Goal: Task Accomplishment & Management: Complete application form

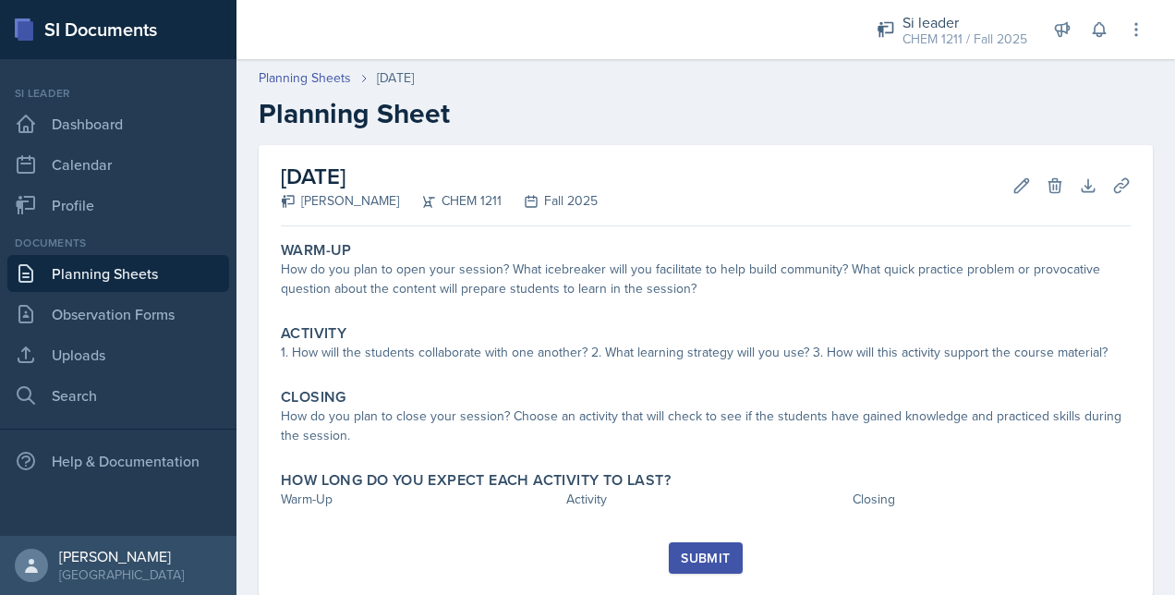
click at [429, 282] on div "How do you plan to open your session? What icebreaker will you facilitate to he…" at bounding box center [706, 279] width 850 height 39
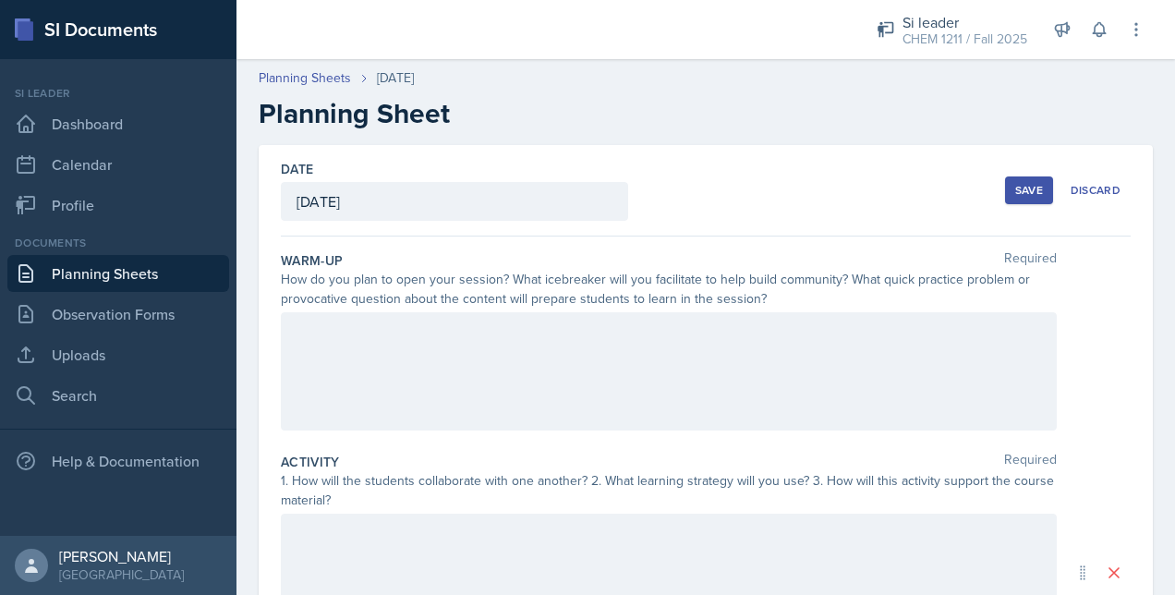
click at [366, 344] on div at bounding box center [669, 371] width 776 height 118
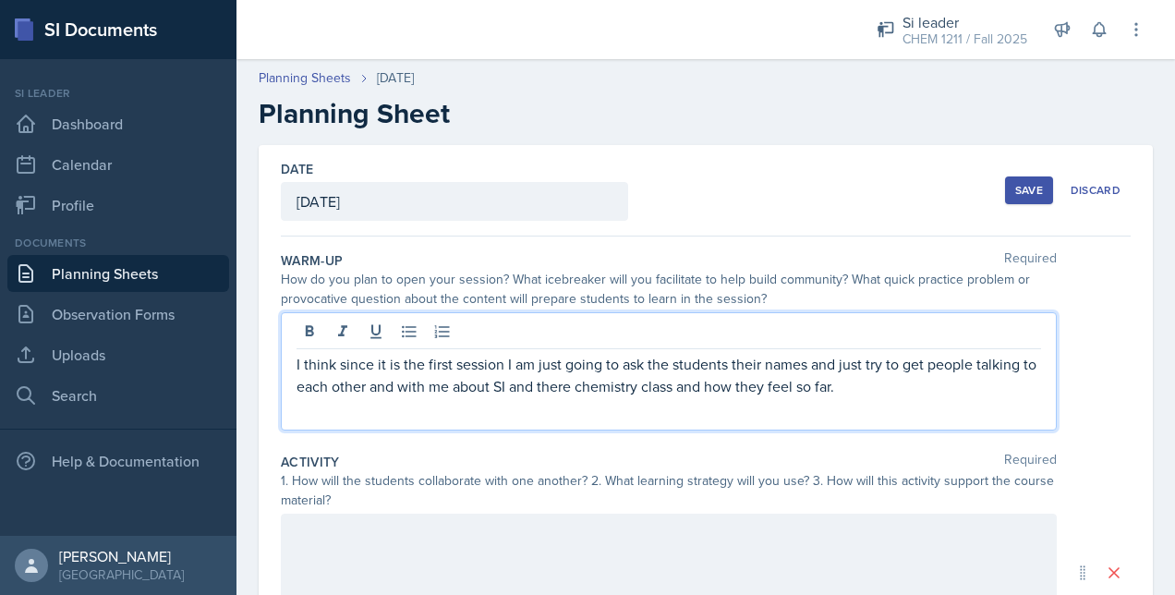
click at [547, 380] on p "I think since it is the first session I am just going to ask the students their…" at bounding box center [668, 375] width 744 height 44
click at [563, 380] on p "I think since it is the first session I am just going to ask the students their…" at bounding box center [668, 375] width 744 height 44
click at [851, 383] on p "I think since it is the first session I am just going to ask the students their…" at bounding box center [668, 375] width 744 height 44
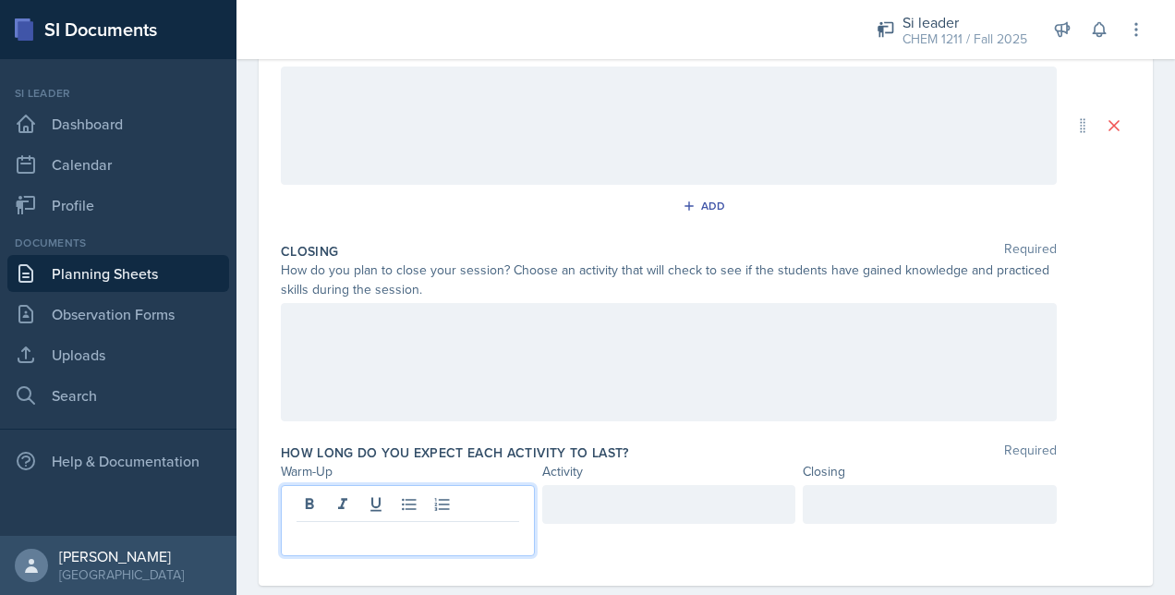
scroll to position [479, 0]
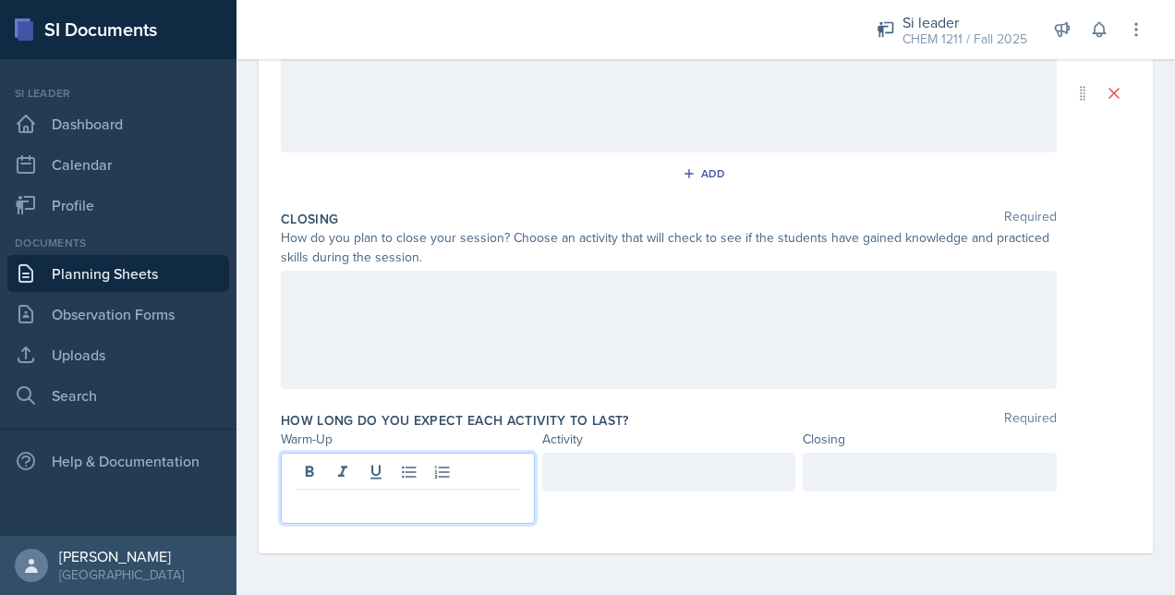
click at [338, 508] on p at bounding box center [407, 504] width 223 height 22
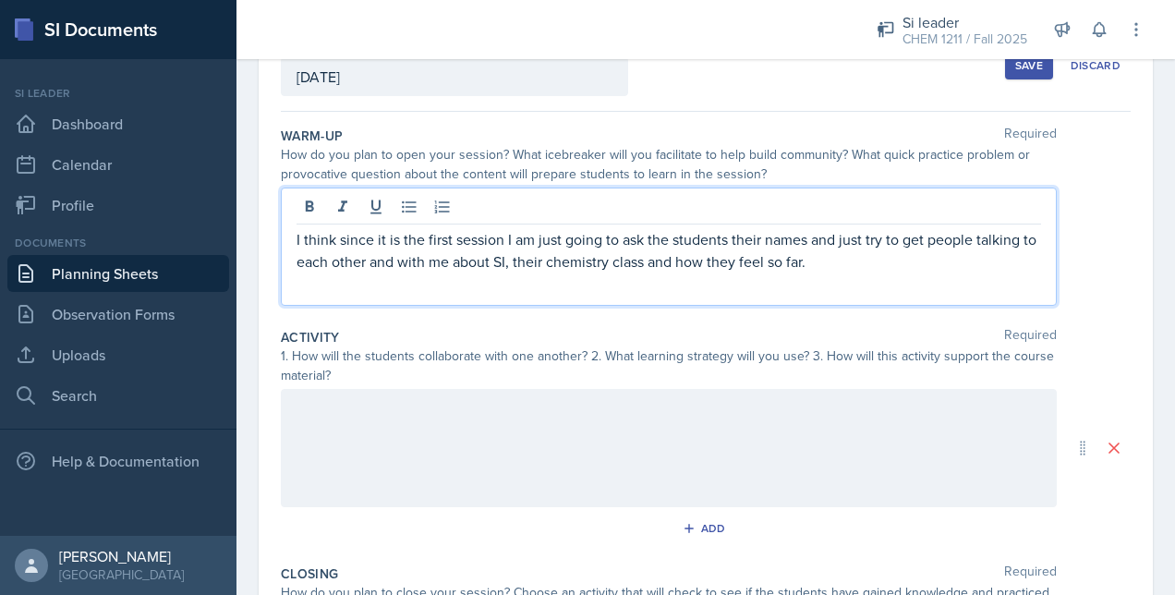
scroll to position [157, 0]
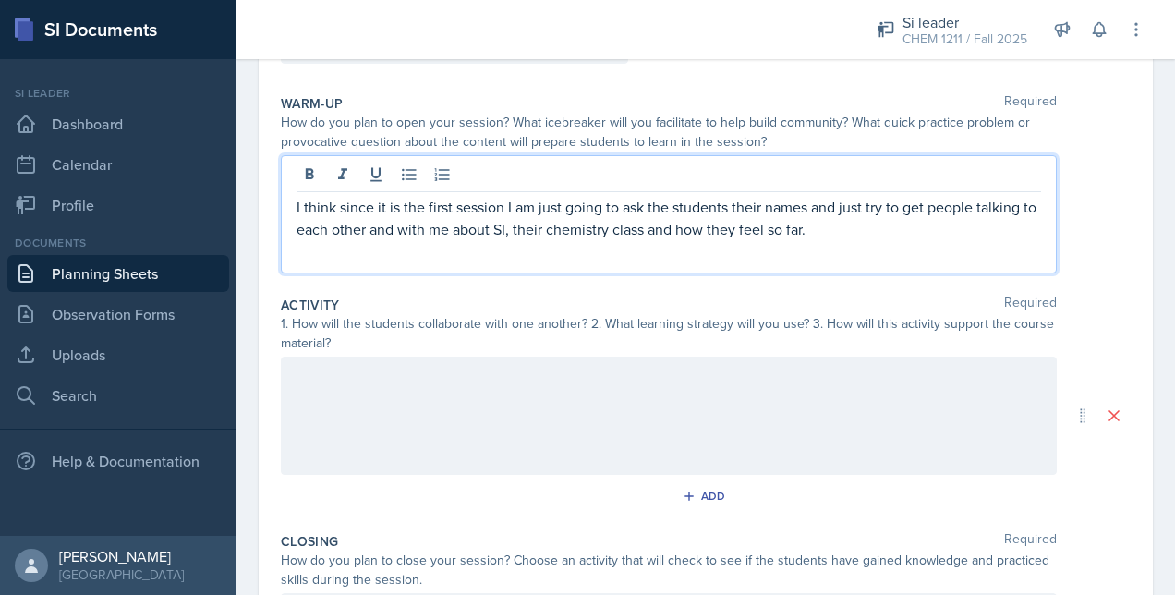
click at [501, 201] on p "I think since it is the first session I am just going to ask the students their…" at bounding box center [668, 218] width 744 height 44
click at [456, 396] on div at bounding box center [669, 415] width 776 height 118
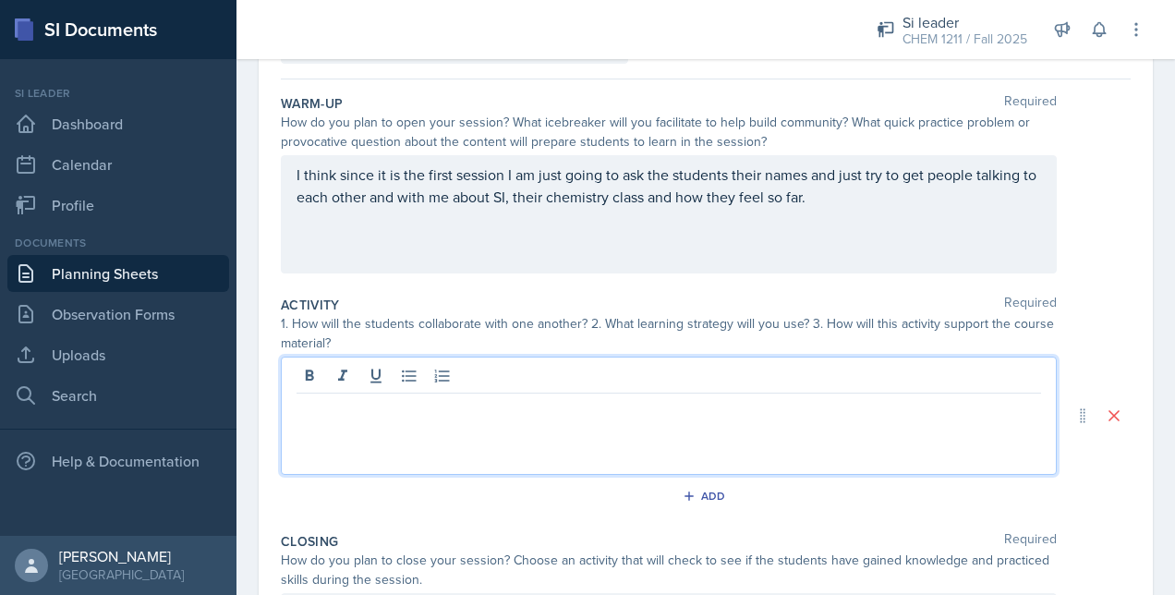
scroll to position [188, 0]
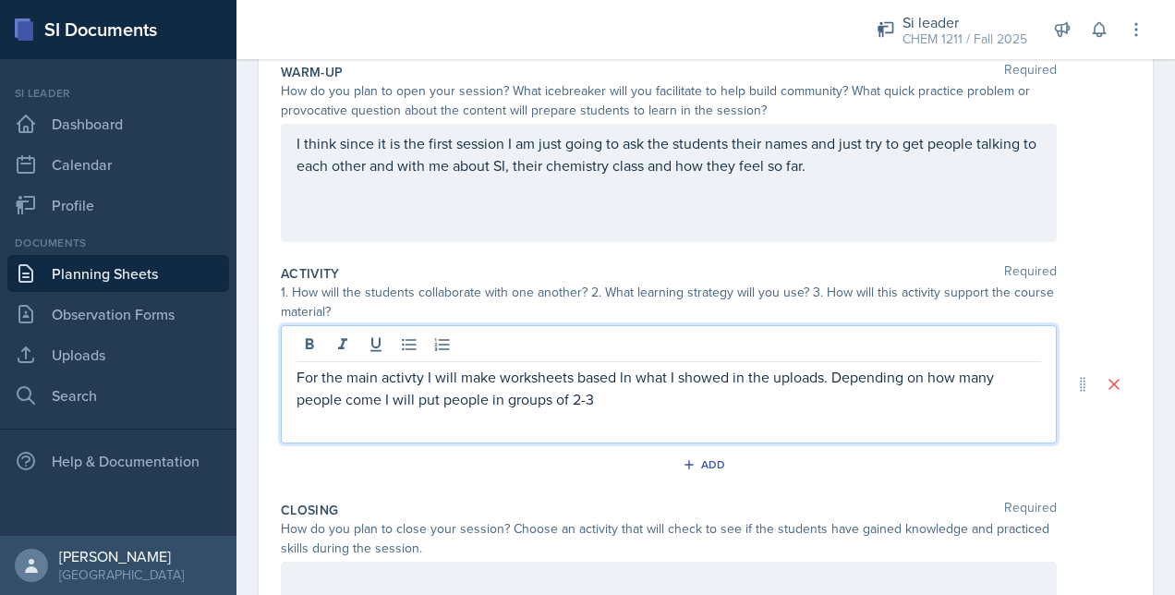
click at [613, 409] on div "For the main activty I will make worksheets based ln what I showed in the uploa…" at bounding box center [669, 384] width 776 height 118
click at [624, 383] on p "For the main activty I will make worksheets based ln what I showed in the uploa…" at bounding box center [668, 388] width 744 height 44
click at [596, 405] on p "For the main activty I will make worksheets based ln what I showed in the uploa…" at bounding box center [668, 388] width 744 height 44
click at [598, 403] on p "For the main activity I will make worksheets-based ln what I showed in the uplo…" at bounding box center [668, 388] width 744 height 44
click at [487, 400] on p "For the main activity I will make worksheets-based ln what I showed in the uplo…" at bounding box center [668, 388] width 744 height 44
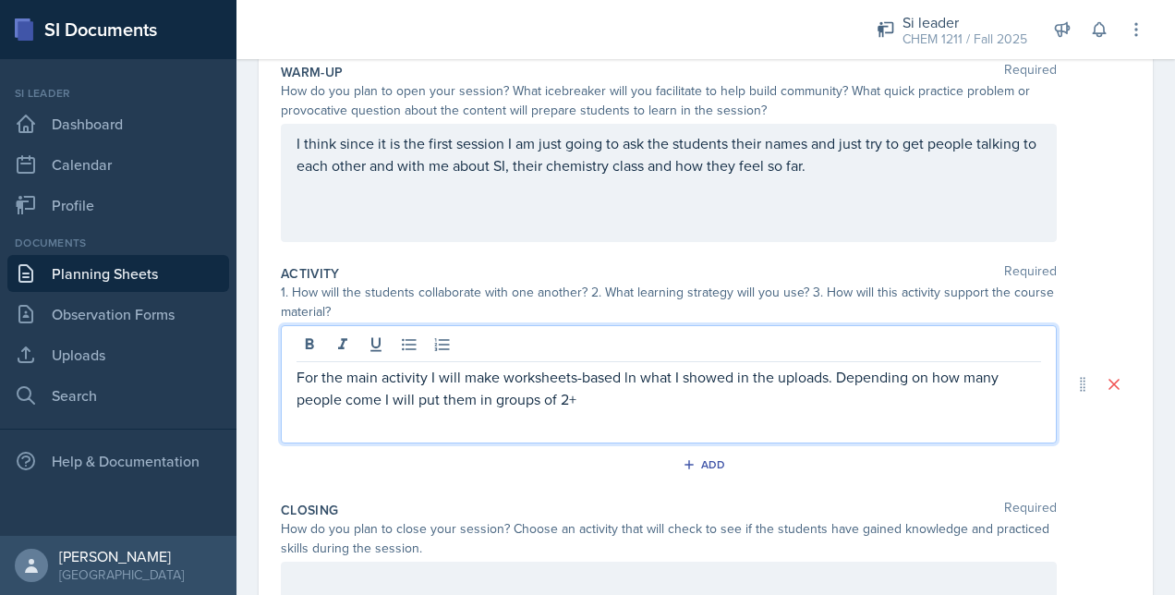
click at [586, 392] on p "For the main activity I will make worksheets-based ln what I showed in the uplo…" at bounding box center [668, 388] width 744 height 44
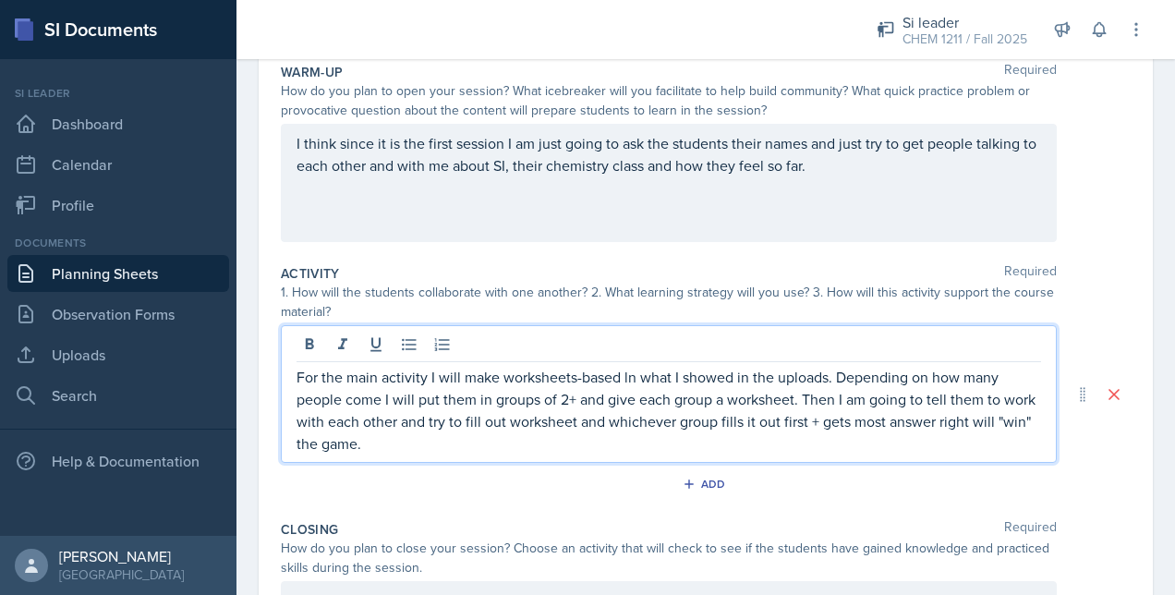
click at [441, 447] on p "For the main activity I will make worksheets-based ln what I showed in the uplo…" at bounding box center [668, 410] width 744 height 89
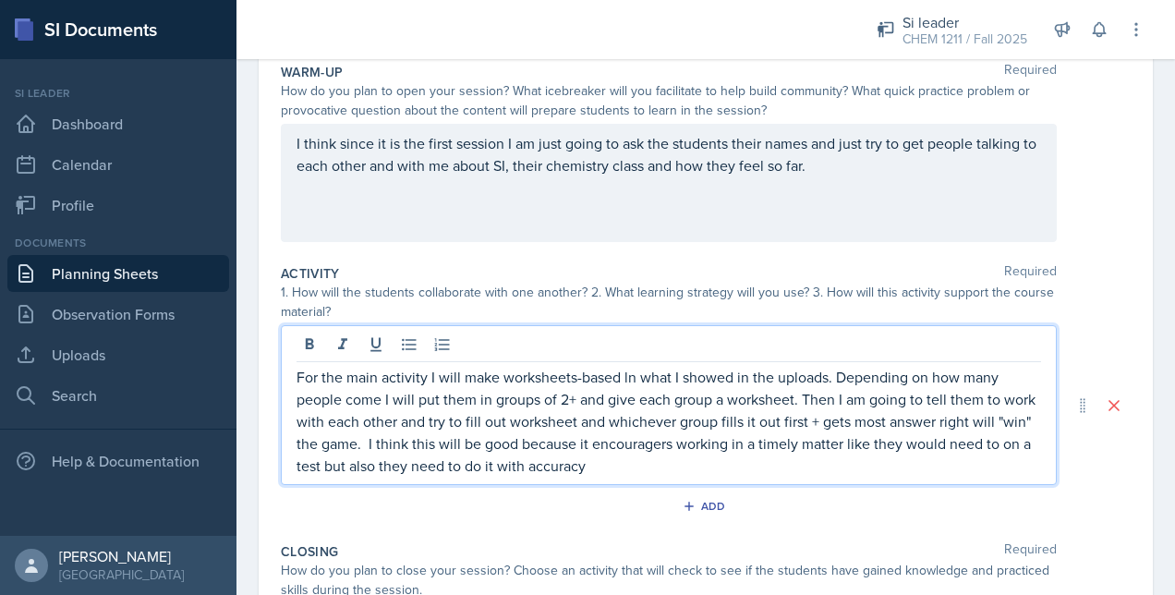
click at [683, 465] on p "For the main activity I will make worksheets-based ln what I showed in the uplo…" at bounding box center [668, 421] width 744 height 111
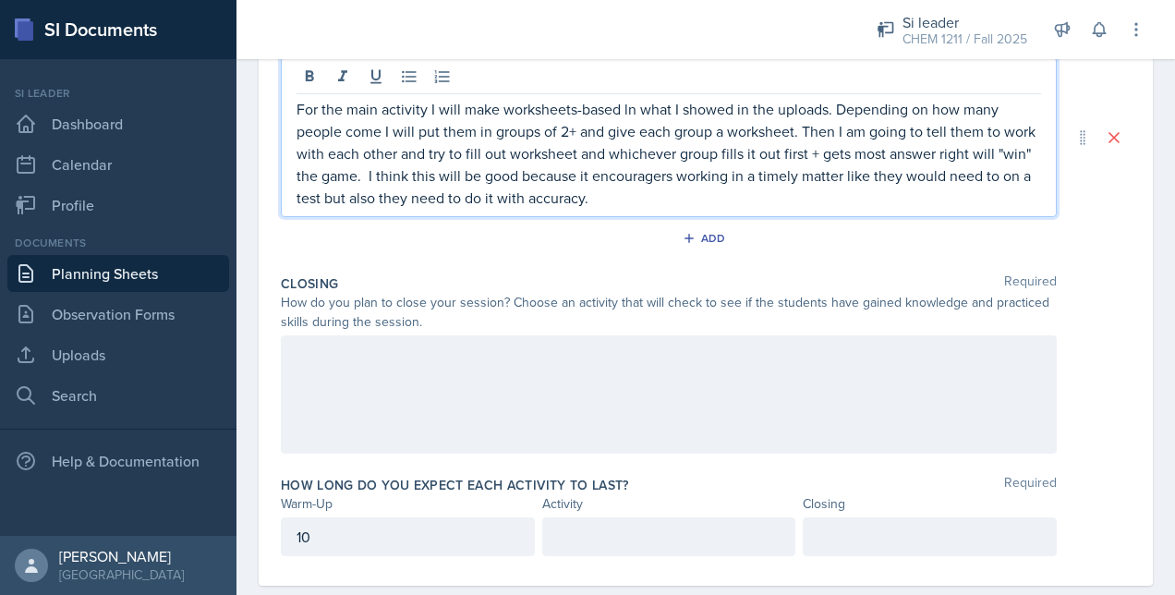
scroll to position [488, 0]
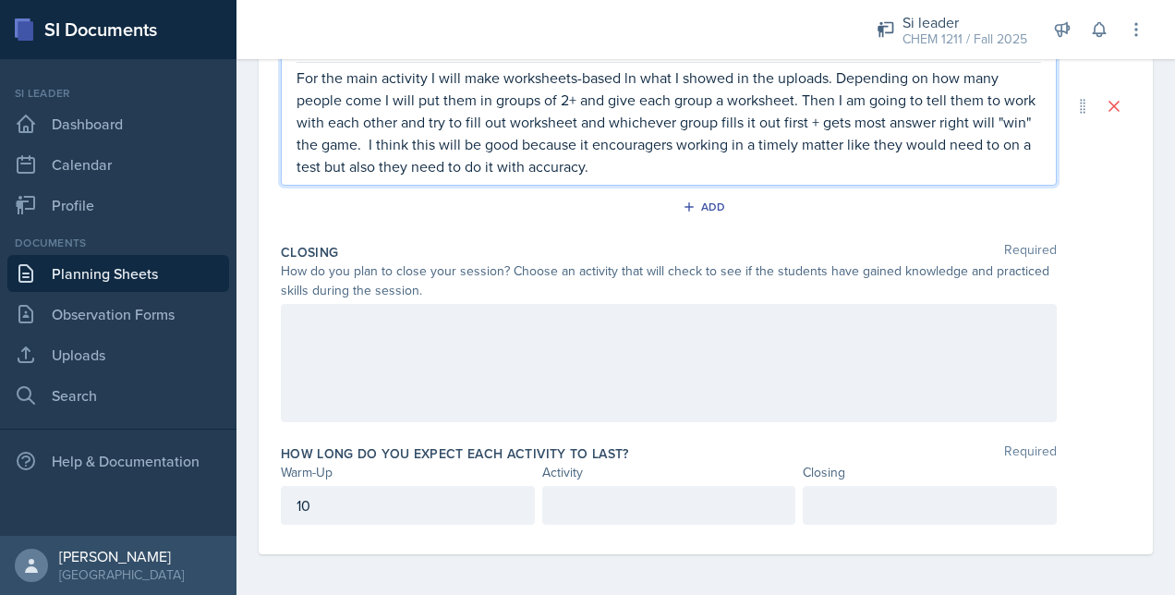
click at [589, 504] on p at bounding box center [669, 505] width 223 height 22
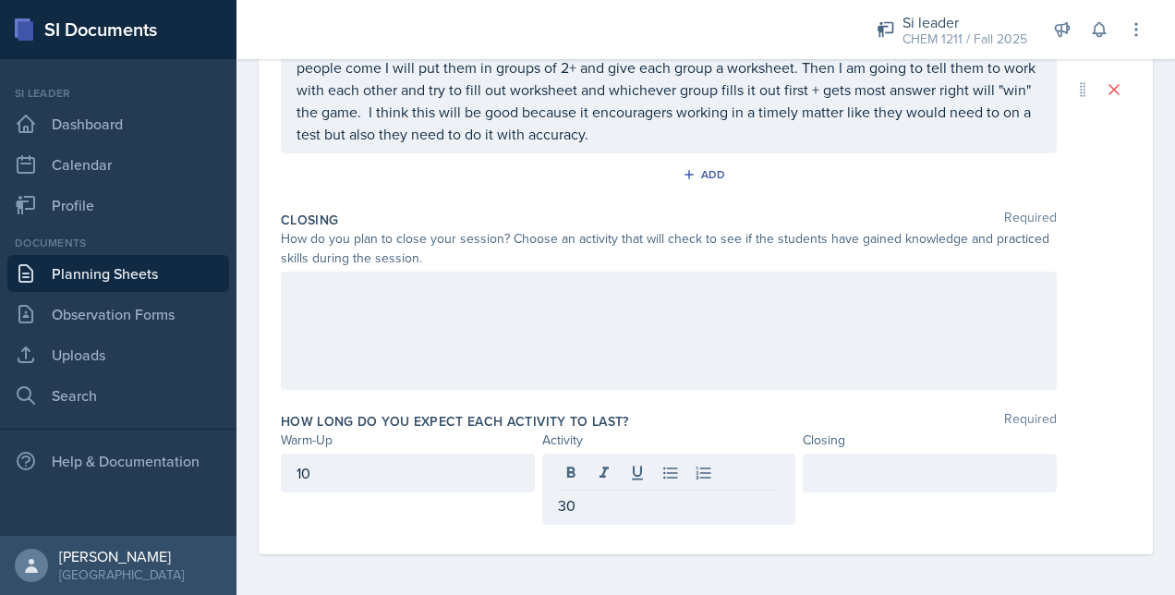
click at [466, 329] on div at bounding box center [669, 331] width 776 height 118
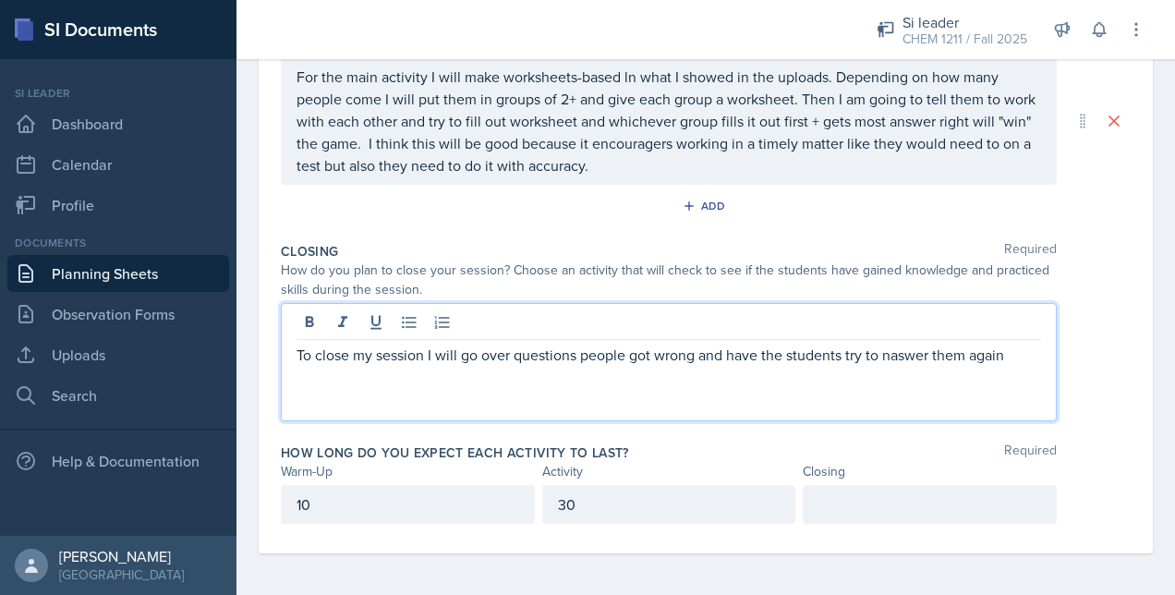
click at [727, 357] on p "To close my session I will go over questions people got wrong and have the stud…" at bounding box center [668, 355] width 744 height 22
click at [952, 338] on div "To close my session I will go over questions people got wrong, have the student…" at bounding box center [669, 362] width 776 height 118
click at [994, 344] on p "To close my session I will go over questions people got wrong, have the student…" at bounding box center [668, 355] width 744 height 22
click at [593, 378] on p "To close my session I will go over questions people got wrong, have the student…" at bounding box center [668, 366] width 744 height 44
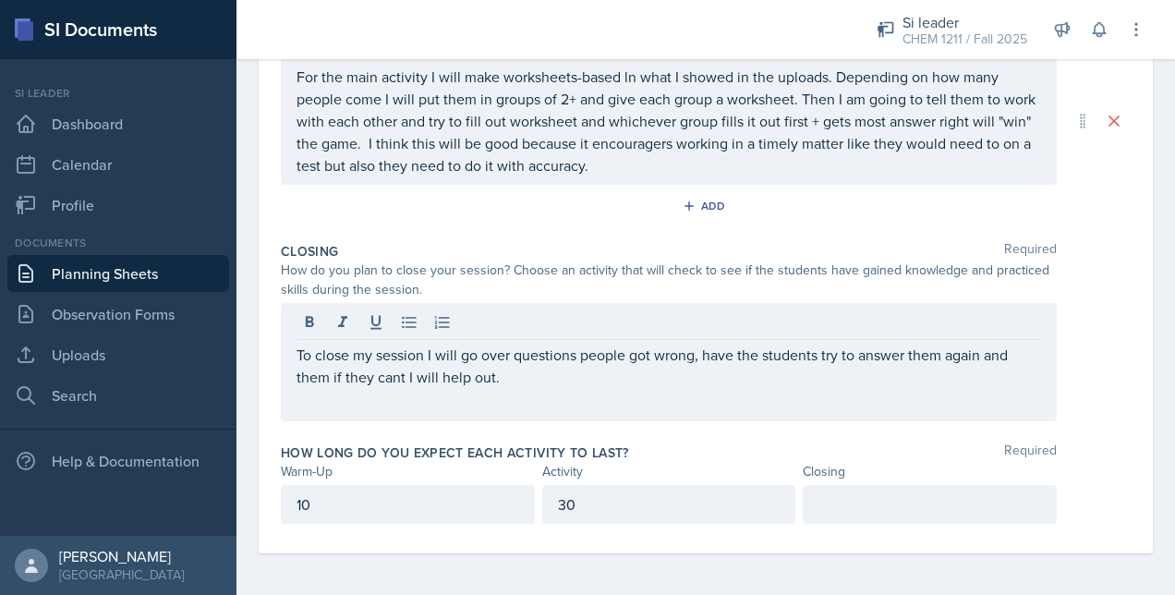
click at [839, 525] on div "How long do you expect each activity to last? Required Warm-Up Activity Closing…" at bounding box center [706, 487] width 850 height 103
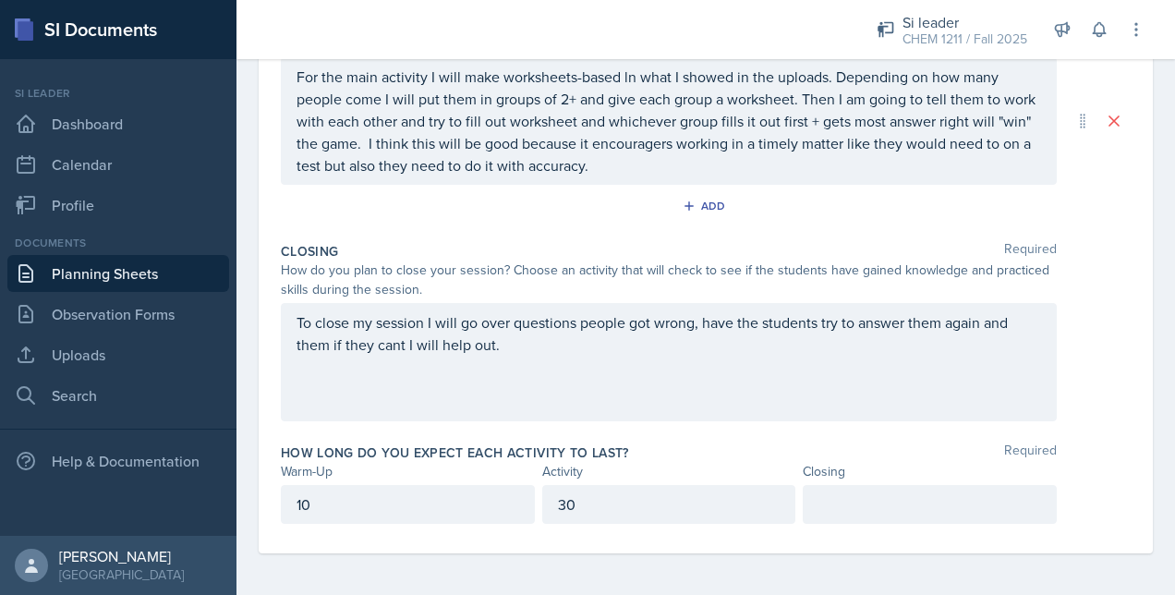
click at [820, 500] on div at bounding box center [930, 504] width 254 height 39
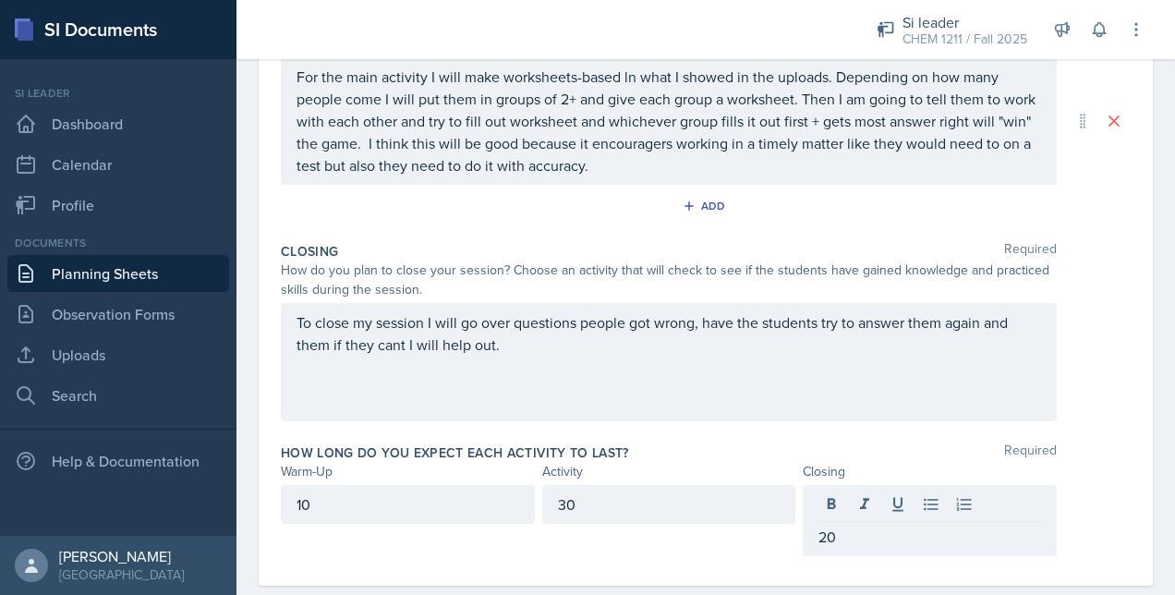
click at [680, 443] on div "How long do you expect each activity to last? Required" at bounding box center [706, 452] width 850 height 18
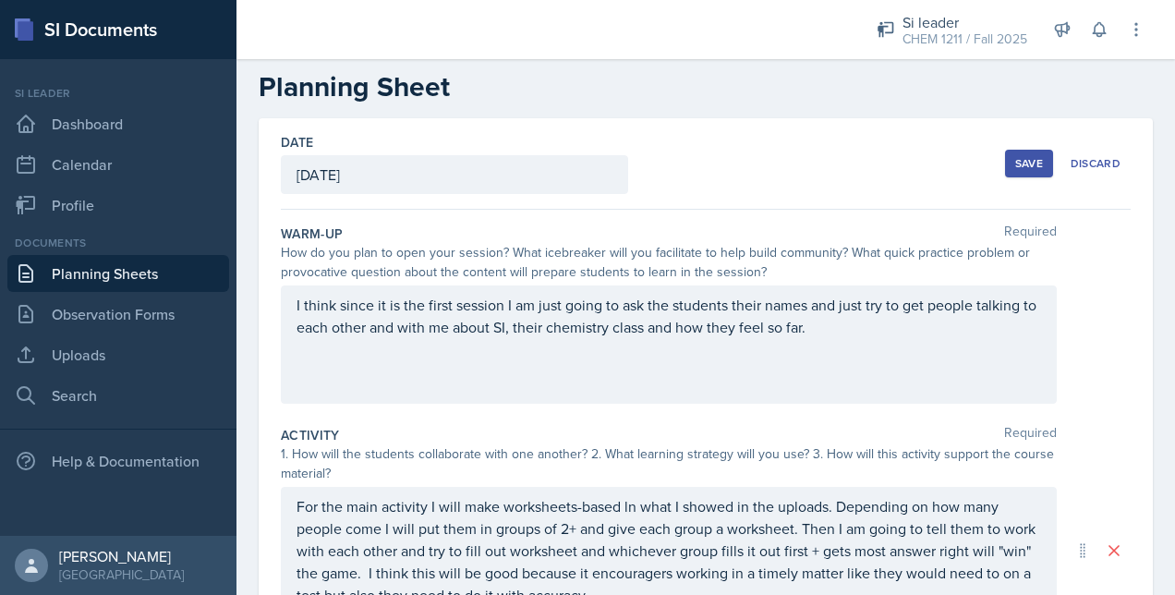
scroll to position [22, 0]
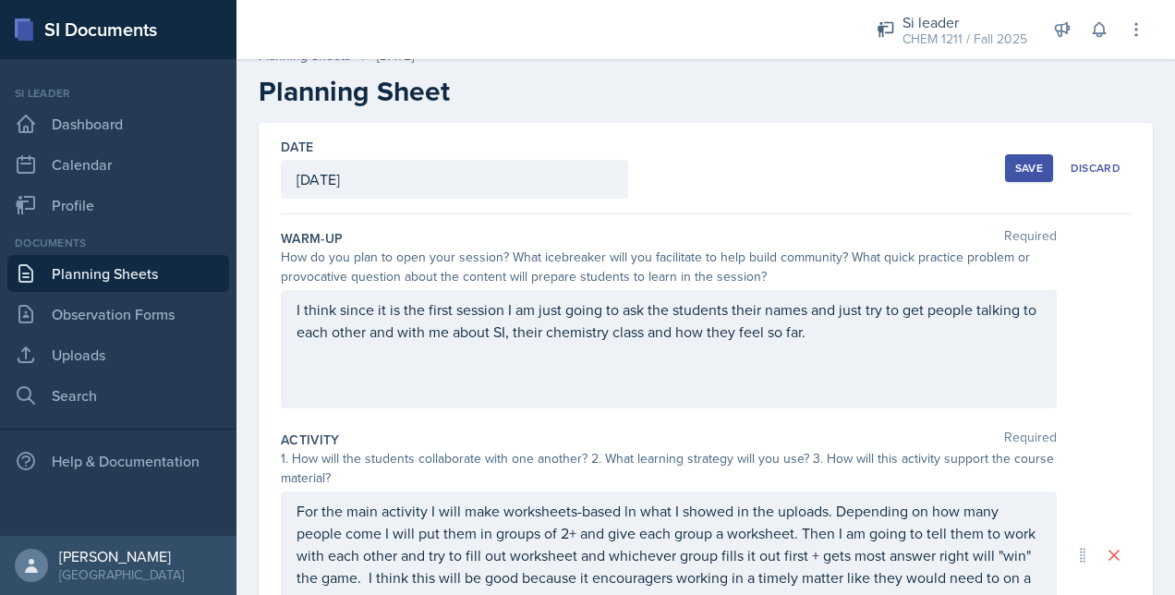
click at [1026, 174] on div "Save" at bounding box center [1029, 168] width 28 height 15
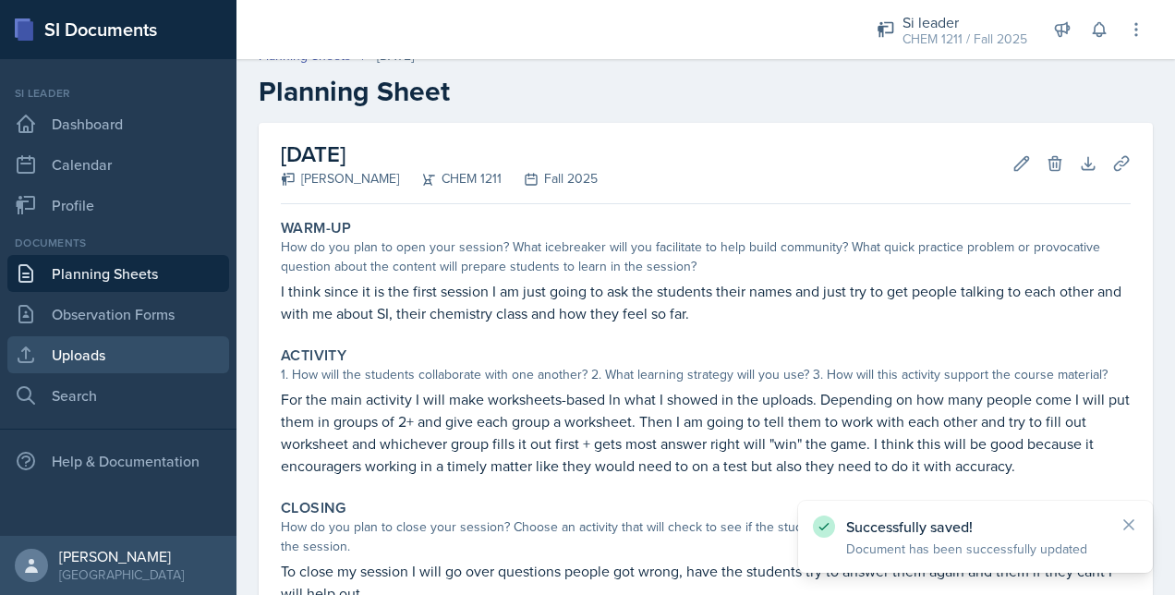
click at [85, 355] on link "Uploads" at bounding box center [118, 354] width 222 height 37
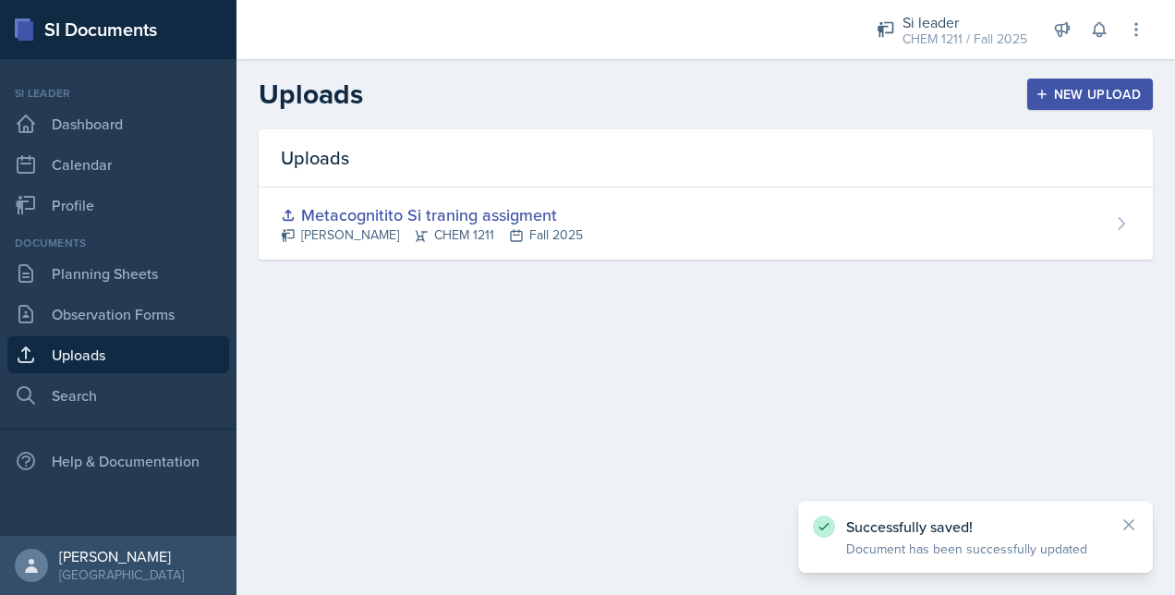
click at [1064, 105] on button "New Upload" at bounding box center [1090, 93] width 127 height 31
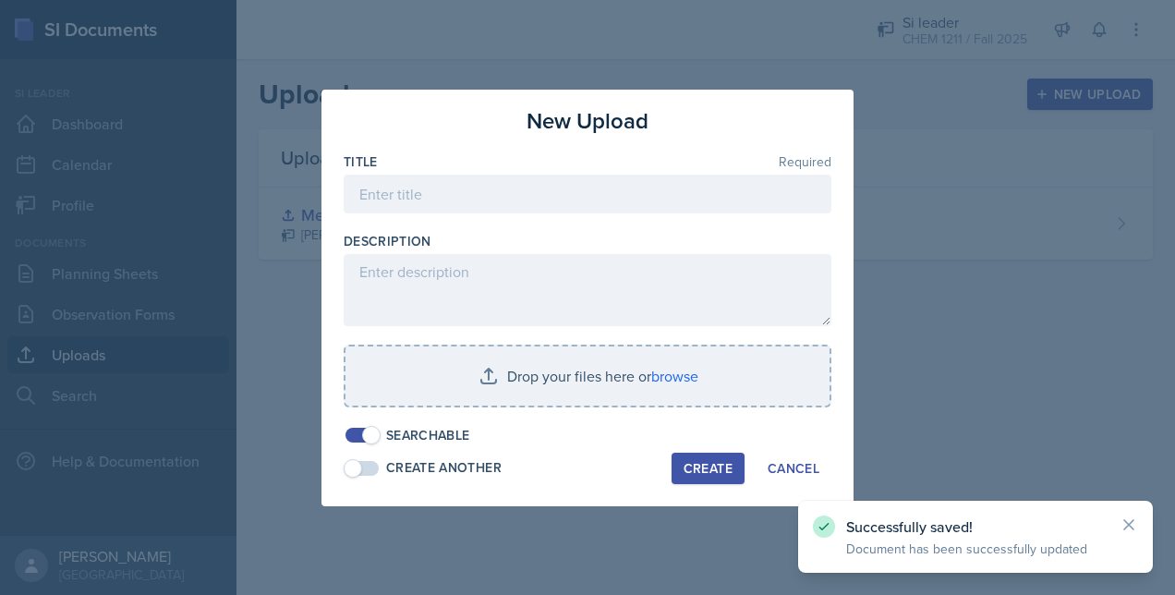
click at [410, 213] on div at bounding box center [588, 222] width 488 height 18
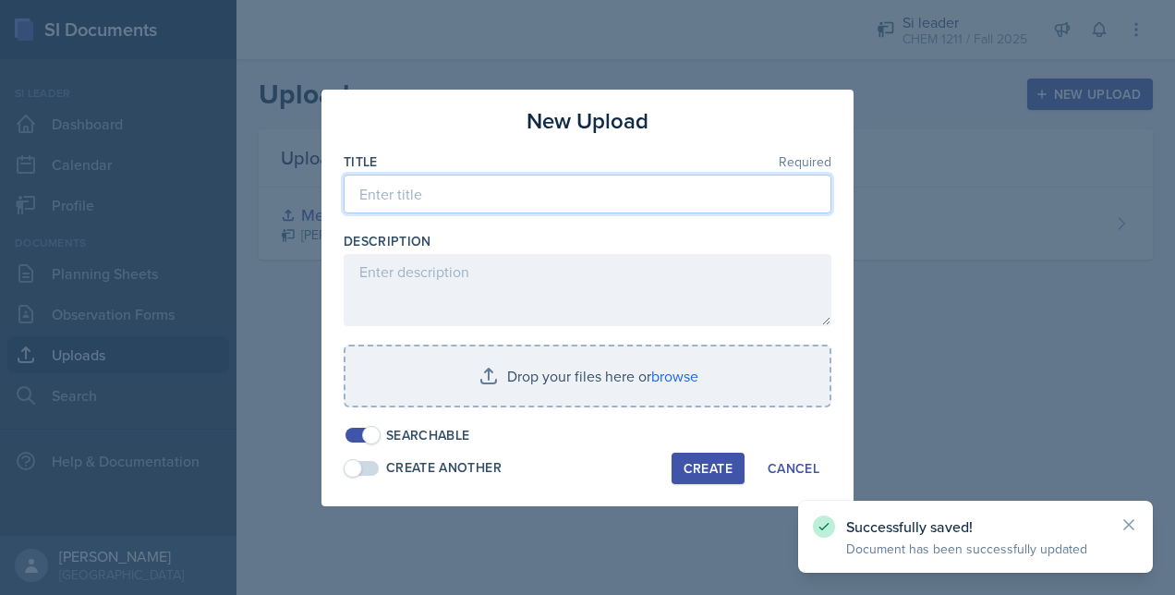
click at [399, 194] on input at bounding box center [588, 194] width 488 height 39
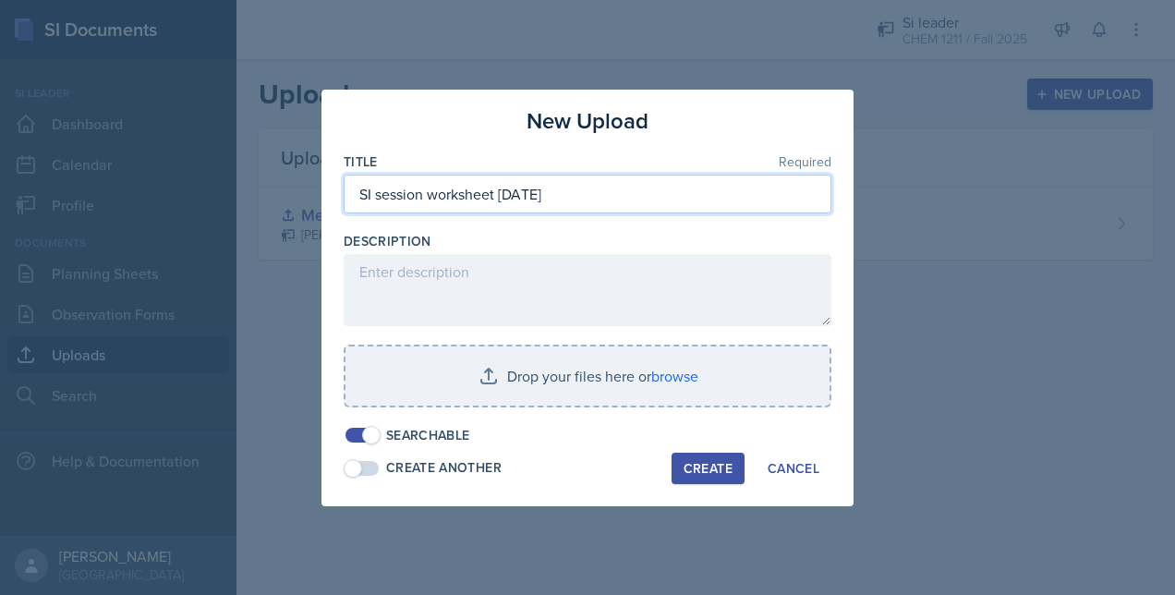
type input "SI session worksheet [DATE]"
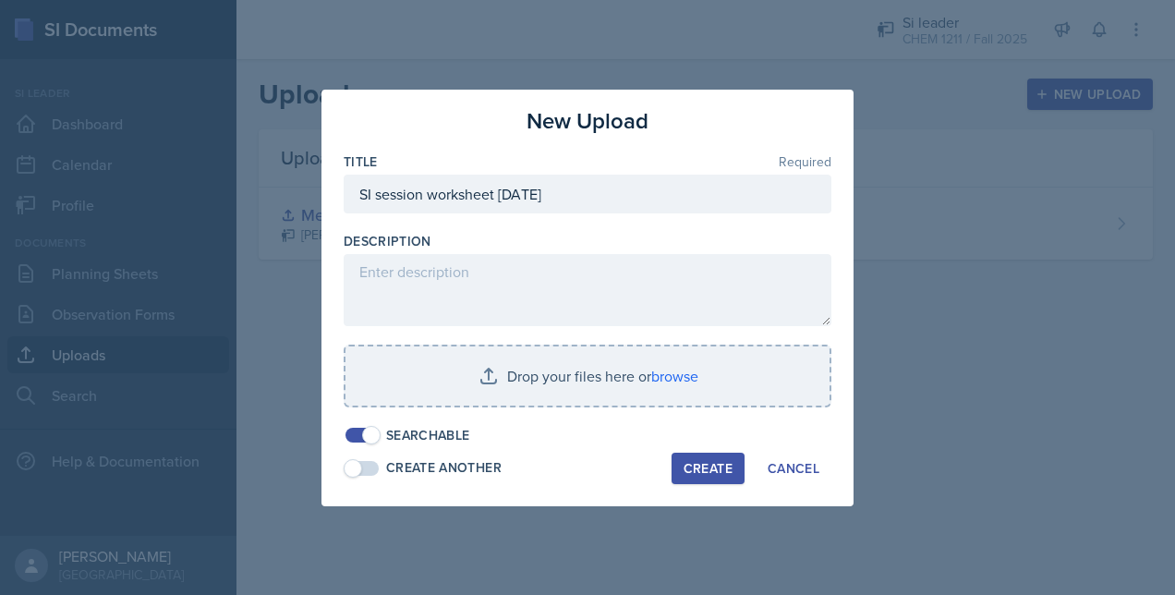
click at [694, 461] on div "Create" at bounding box center [707, 468] width 49 height 15
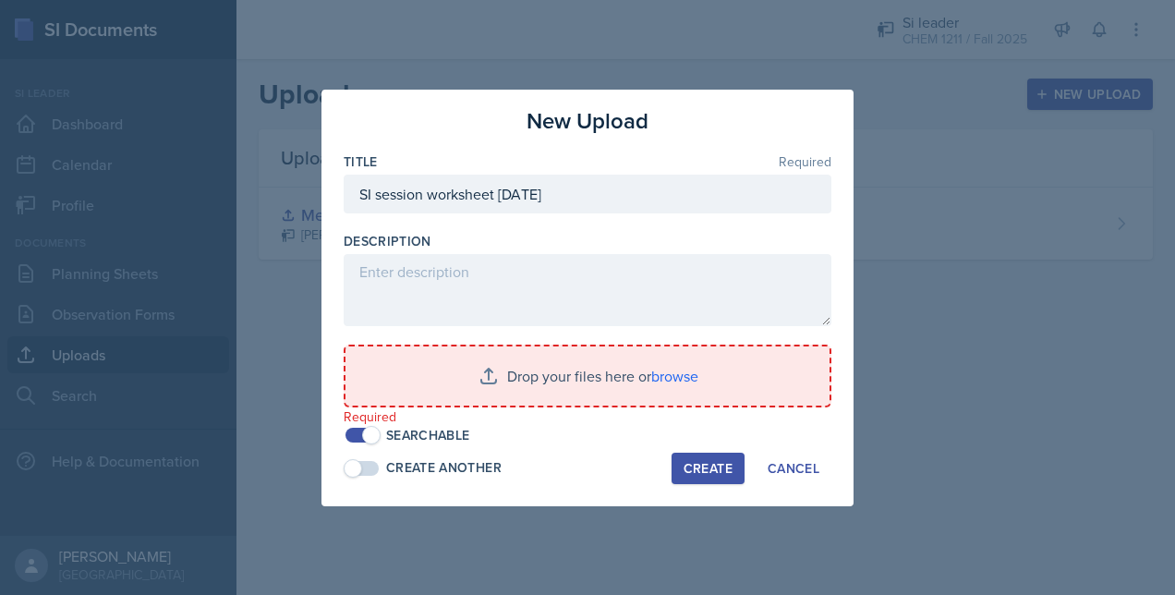
click at [582, 384] on input "file" at bounding box center [587, 375] width 484 height 59
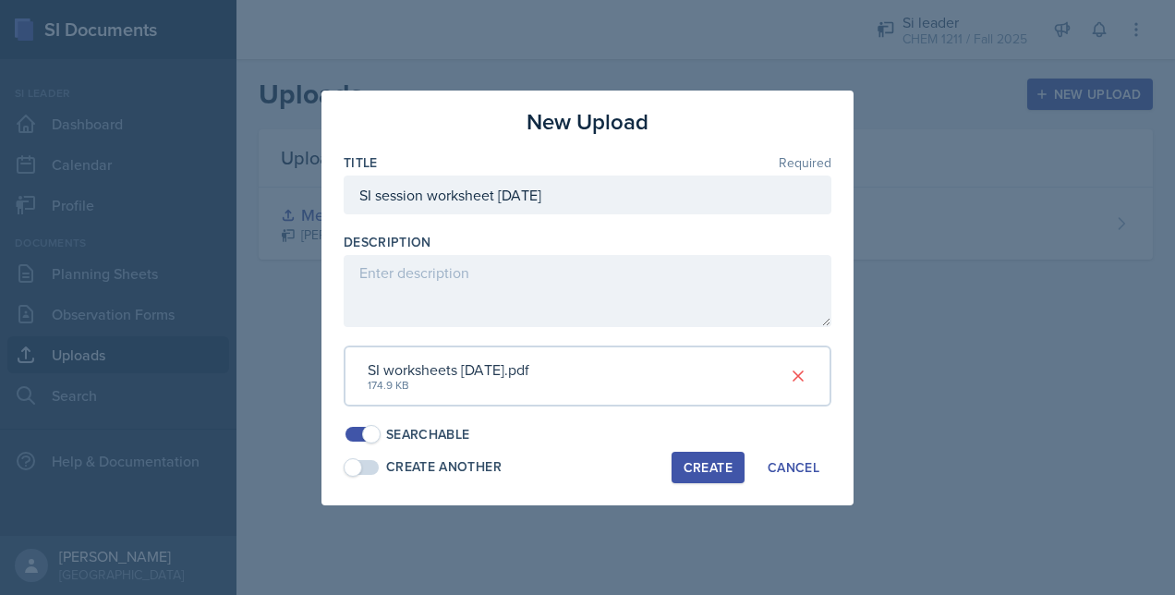
click at [707, 472] on div "Create" at bounding box center [707, 467] width 49 height 15
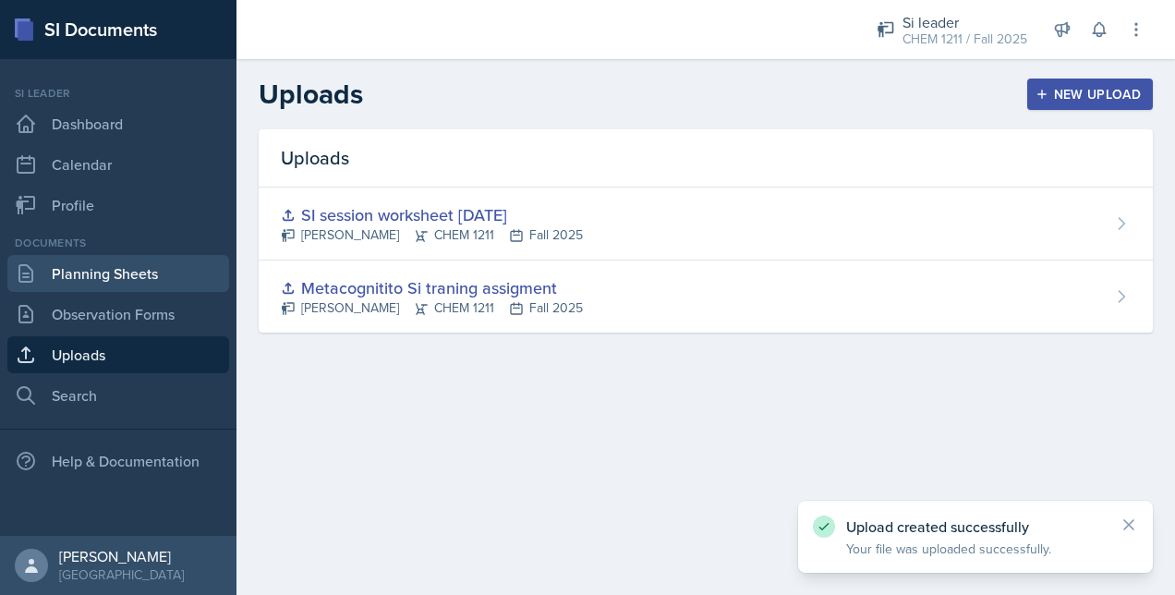
click at [117, 288] on link "Planning Sheets" at bounding box center [118, 273] width 222 height 37
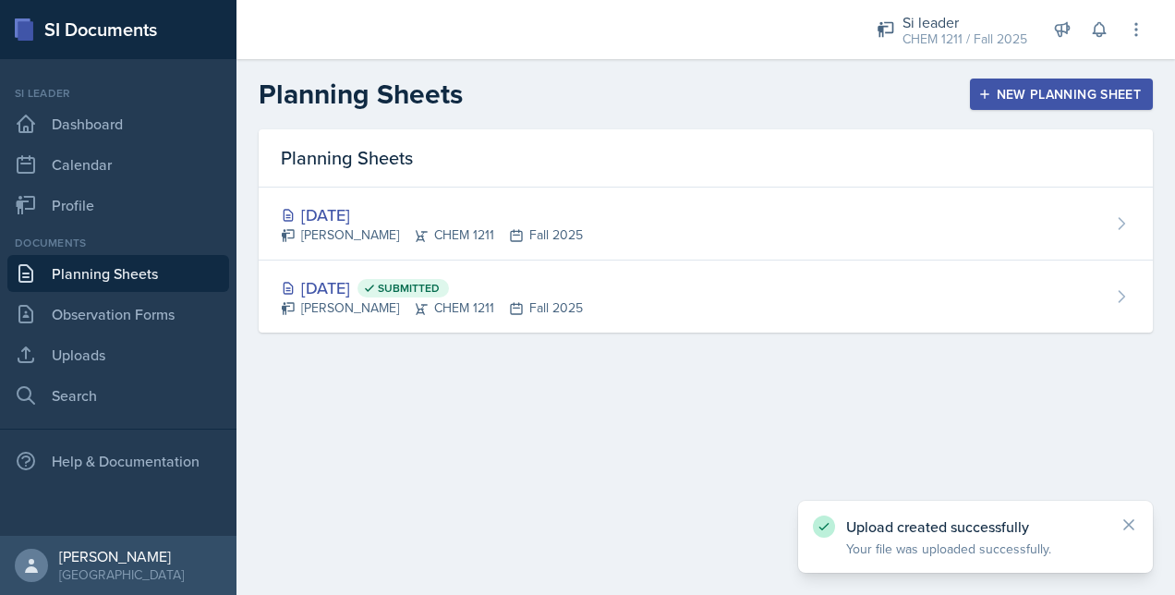
click at [385, 236] on div "[PERSON_NAME] CHEM 1211 Fall 2025" at bounding box center [432, 234] width 302 height 19
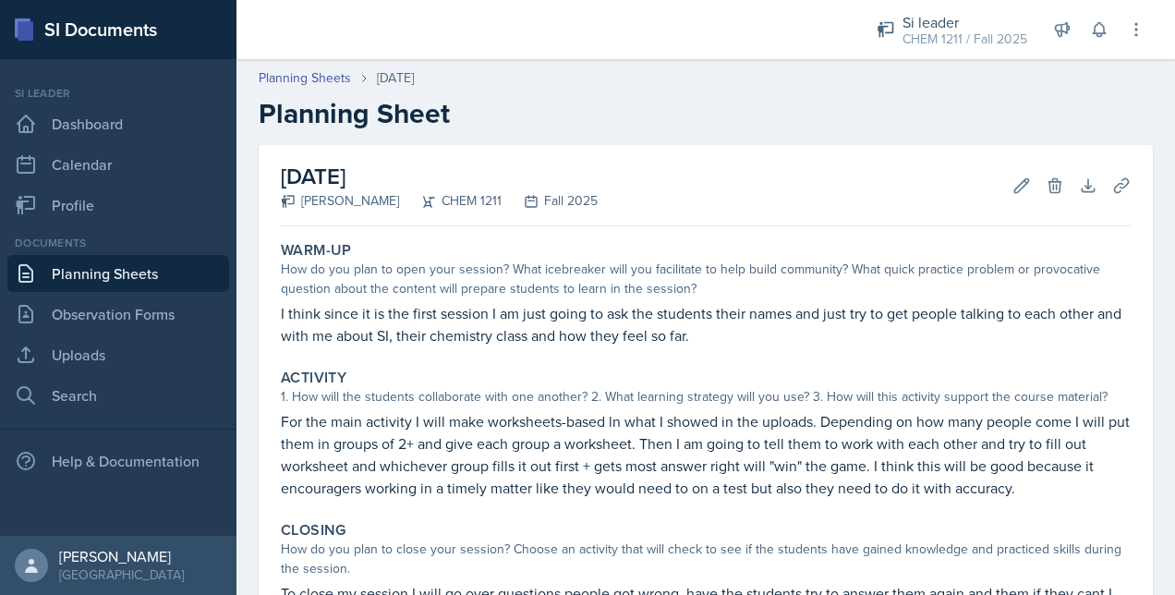
scroll to position [58, 0]
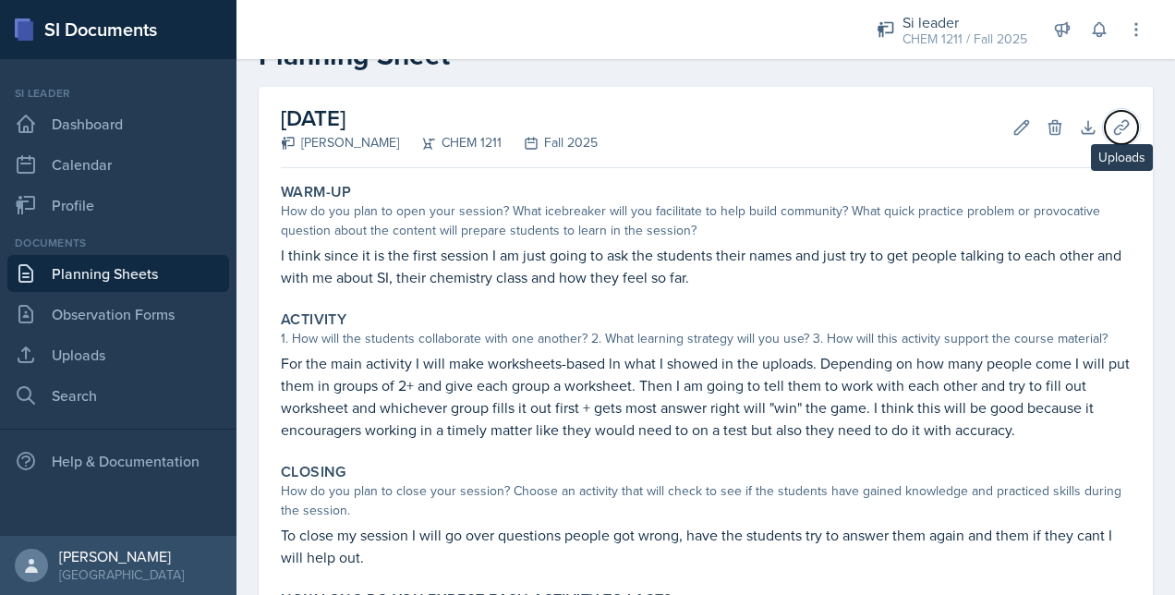
click at [1105, 140] on button "Uploads" at bounding box center [1121, 127] width 33 height 33
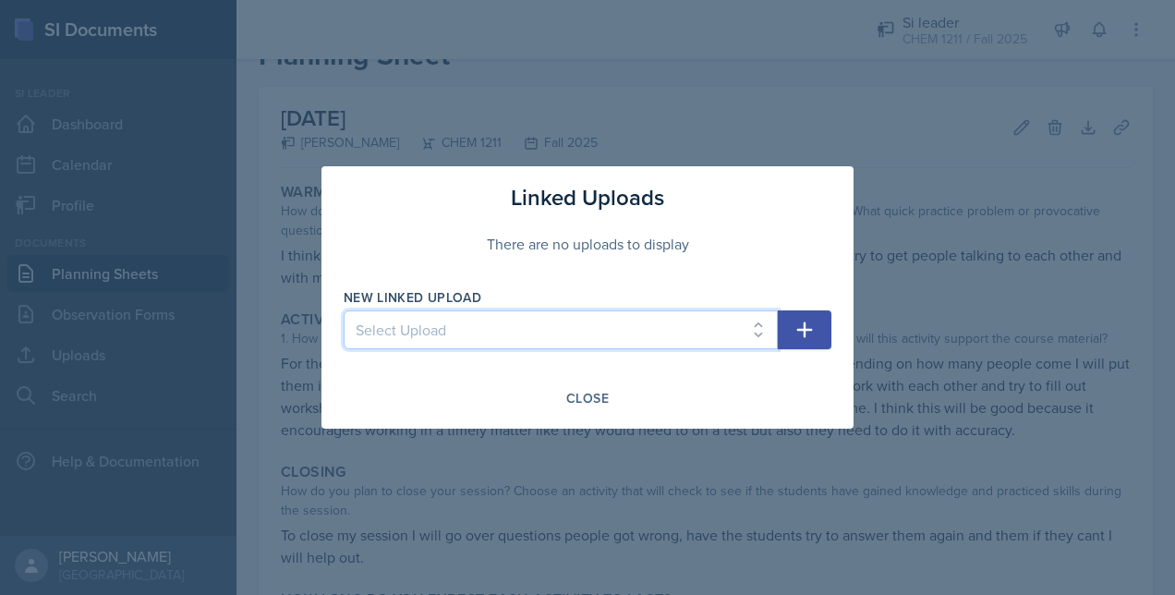
click at [537, 335] on select "Select Upload Metacognitito Si traning assigment SI session worksheet [DATE]" at bounding box center [561, 329] width 434 height 39
select select "d34fe2ae-b40d-416e-96e8-8055400bb2f5"
click at [344, 310] on select "Select Upload Metacognitito Si traning assigment SI session worksheet [DATE]" at bounding box center [561, 329] width 434 height 39
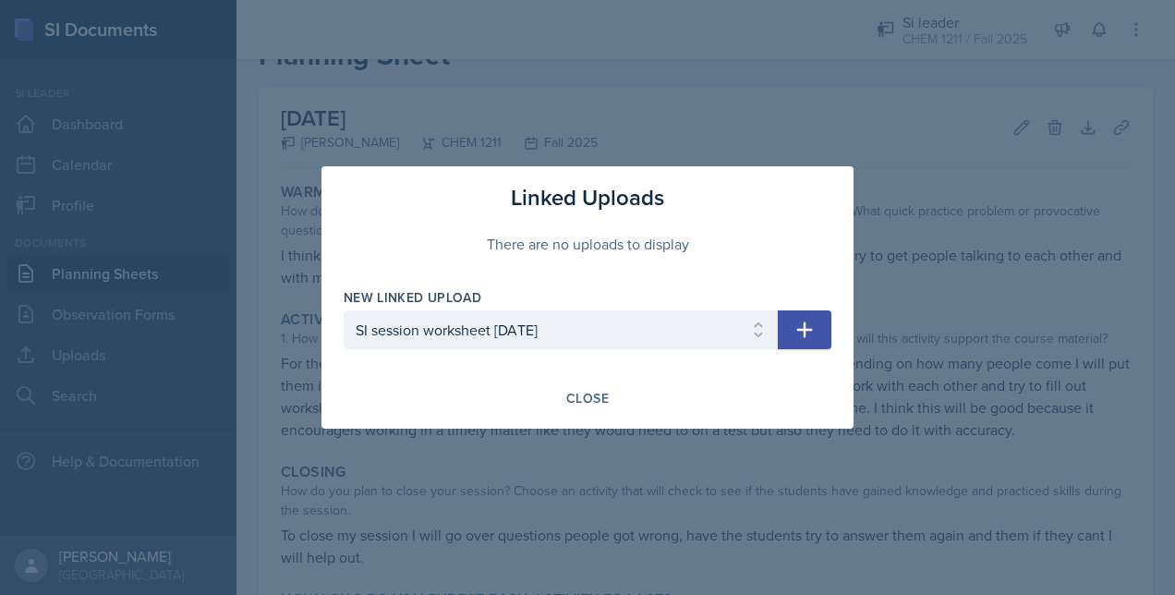
click at [831, 332] on div "Linked Uploads There are no uploads to display New Linked Upload Select Upload …" at bounding box center [587, 297] width 532 height 262
click at [819, 325] on button "button" at bounding box center [805, 329] width 54 height 39
select select
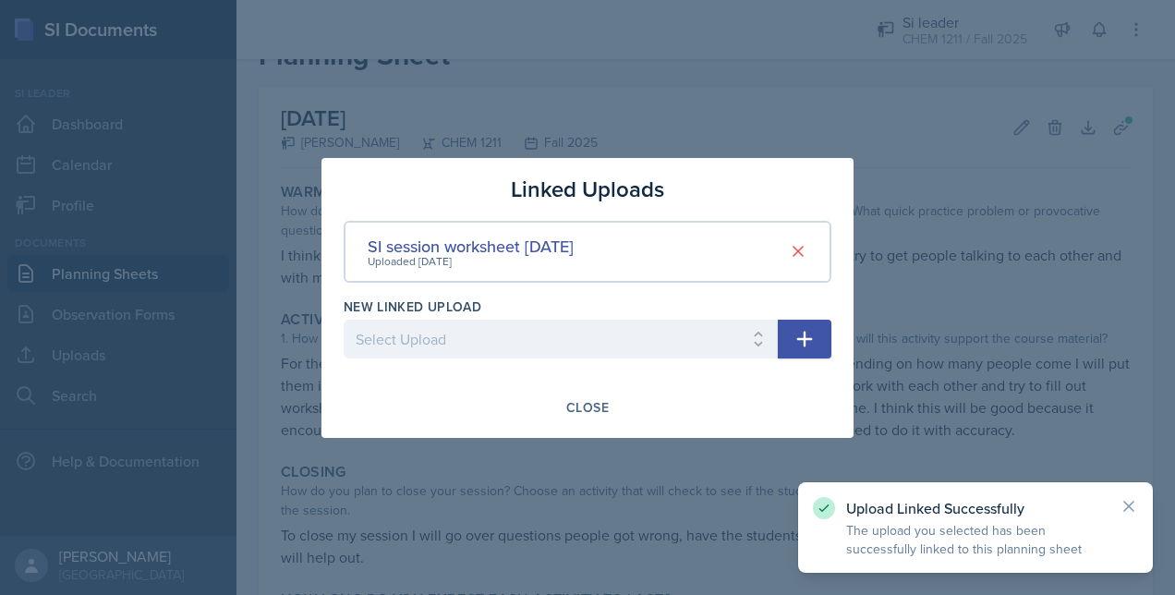
click at [571, 530] on div at bounding box center [587, 297] width 1175 height 595
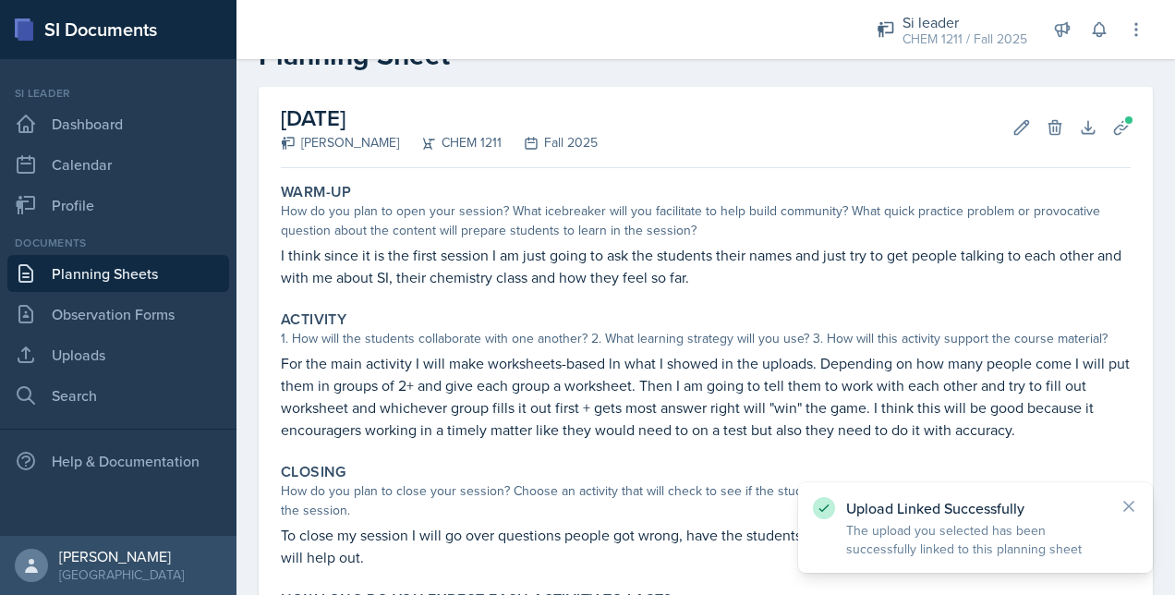
scroll to position [244, 0]
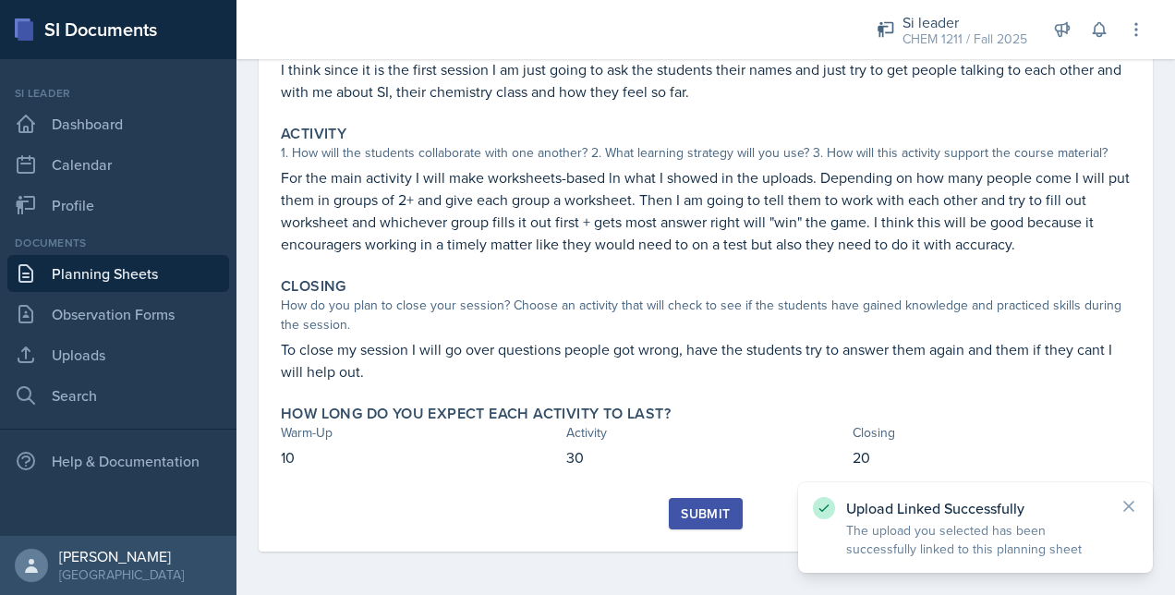
click at [715, 506] on div "Submit" at bounding box center [705, 513] width 49 height 15
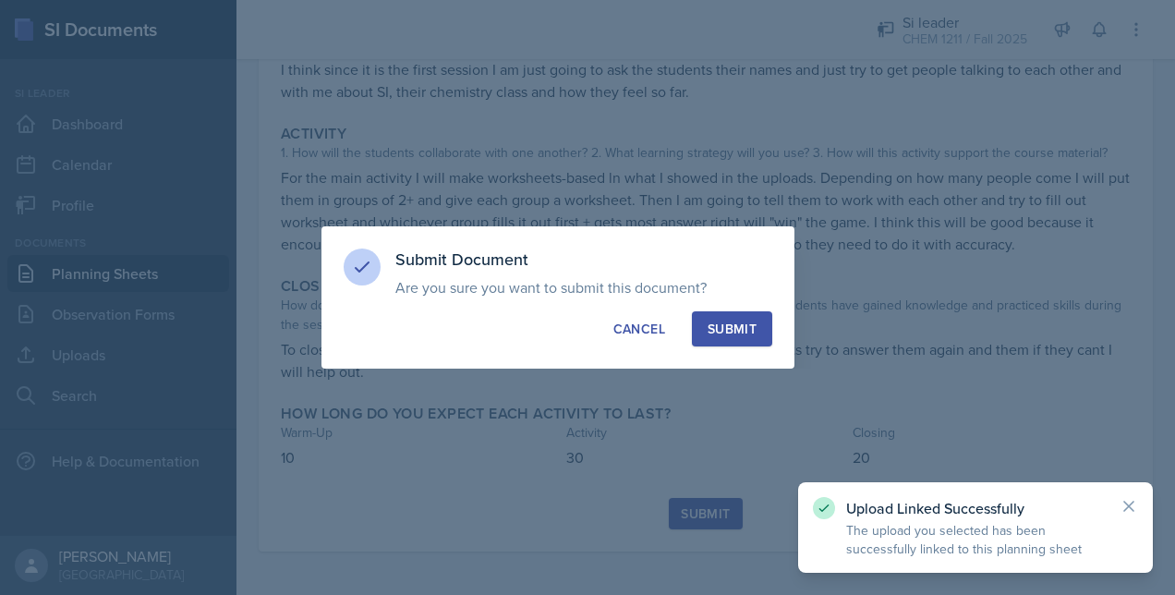
click at [749, 321] on div "Submit" at bounding box center [731, 329] width 49 height 18
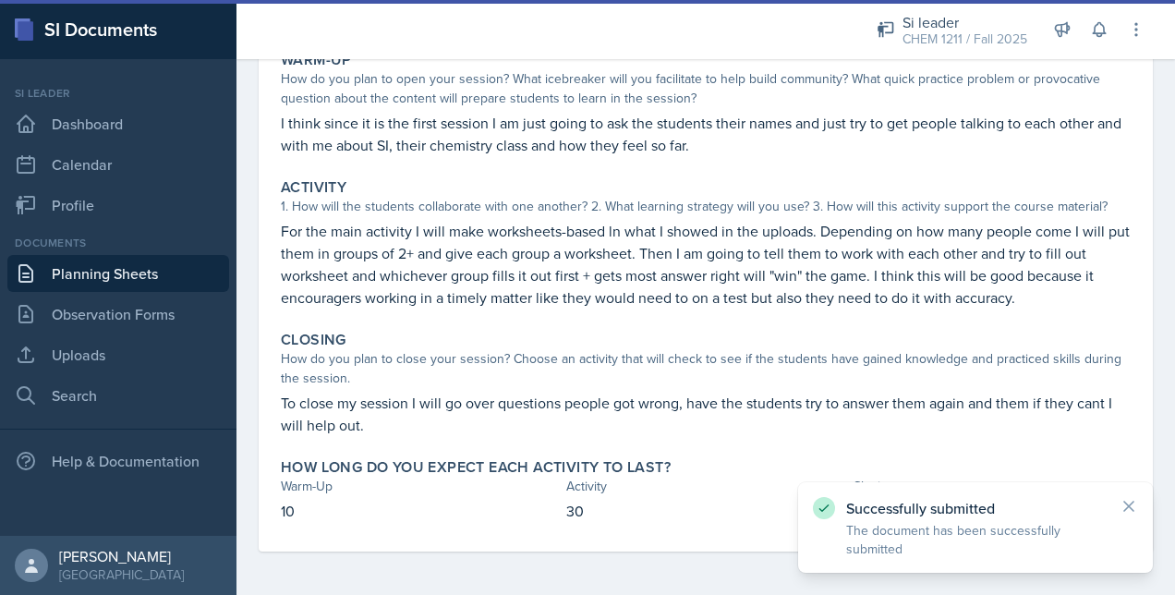
scroll to position [0, 0]
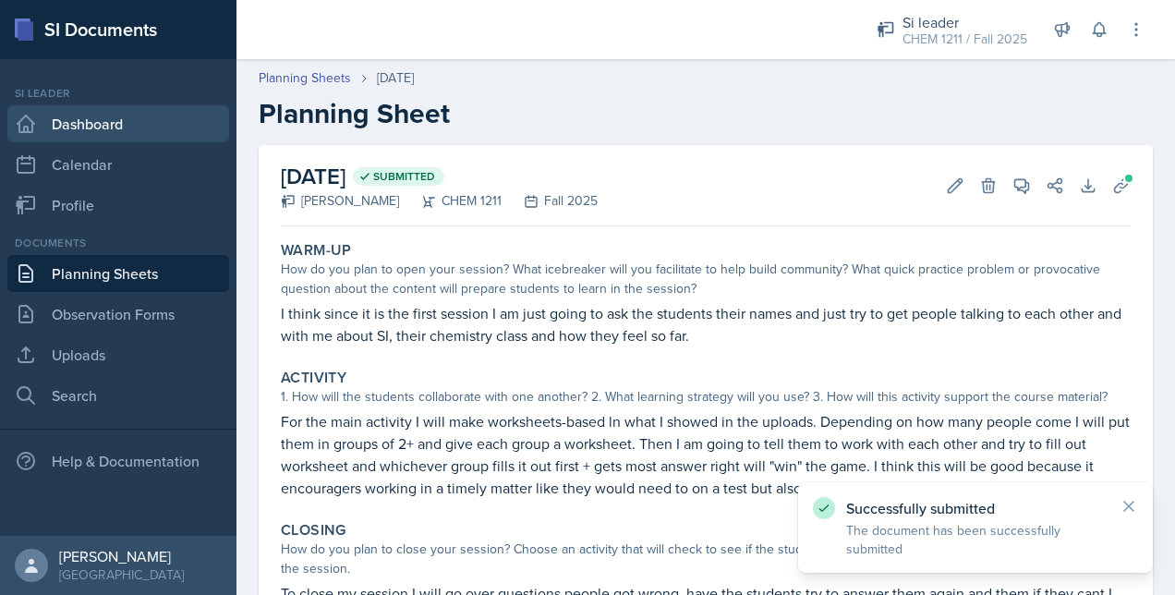
click at [149, 124] on link "Dashboard" at bounding box center [118, 123] width 222 height 37
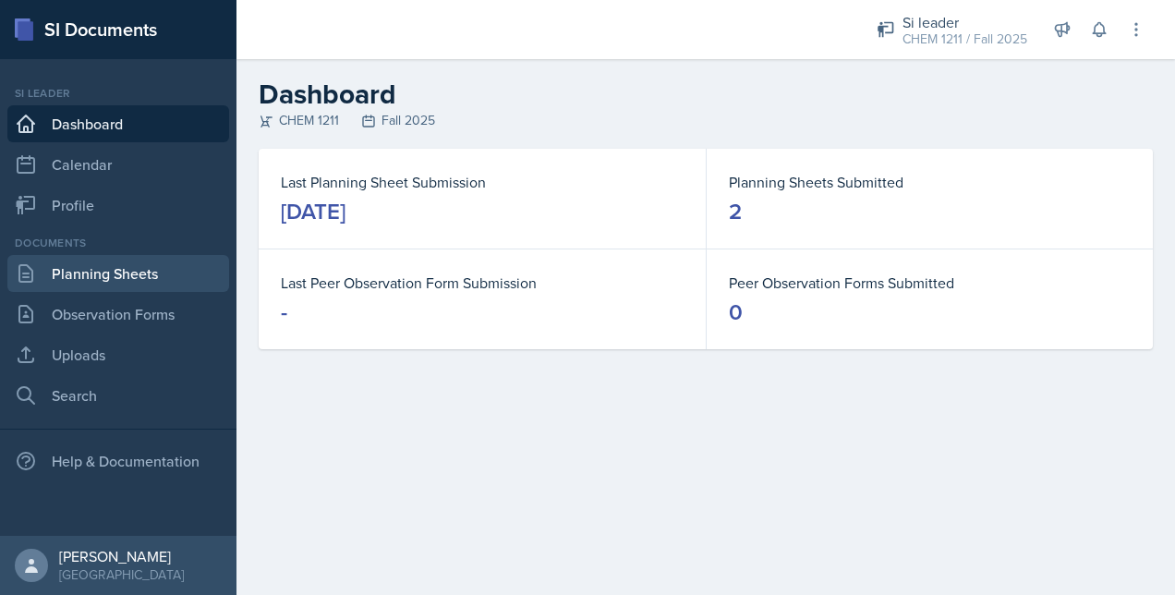
click at [157, 277] on link "Planning Sheets" at bounding box center [118, 273] width 222 height 37
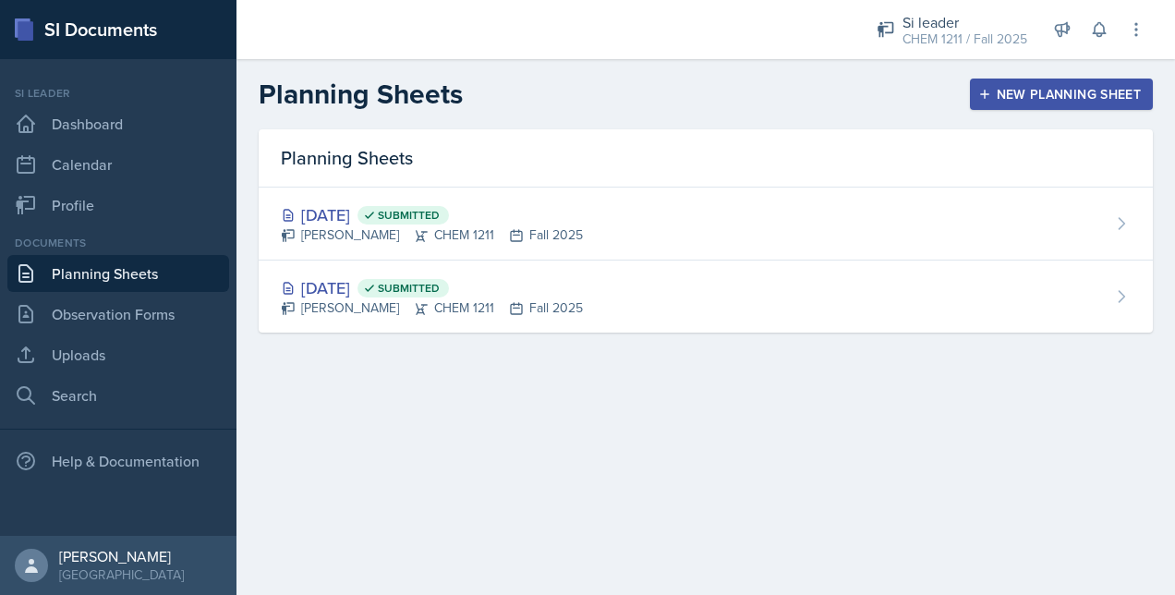
click at [984, 99] on icon "button" at bounding box center [984, 94] width 13 height 13
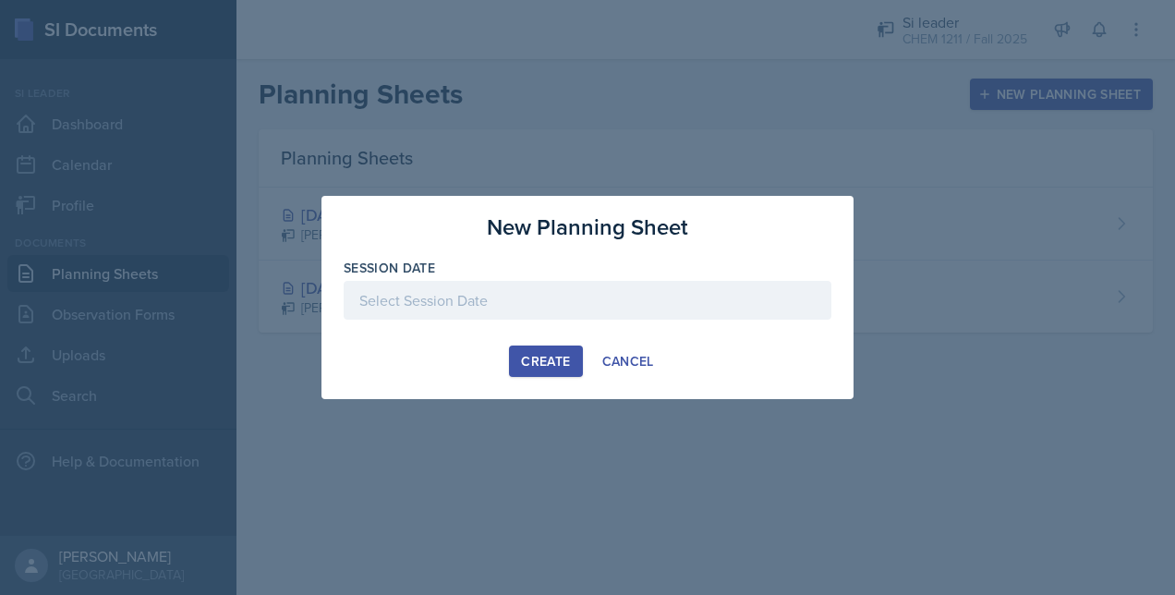
click at [565, 277] on div "Session Date" at bounding box center [588, 268] width 488 height 18
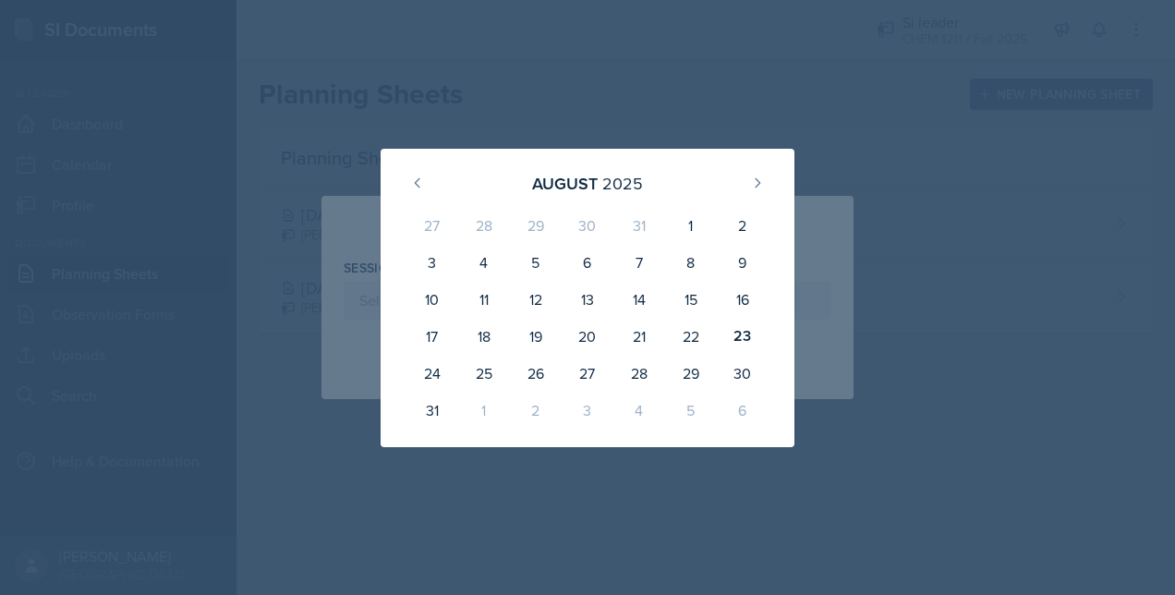
click at [645, 360] on div "28" at bounding box center [639, 373] width 52 height 37
type input "[DATE]"
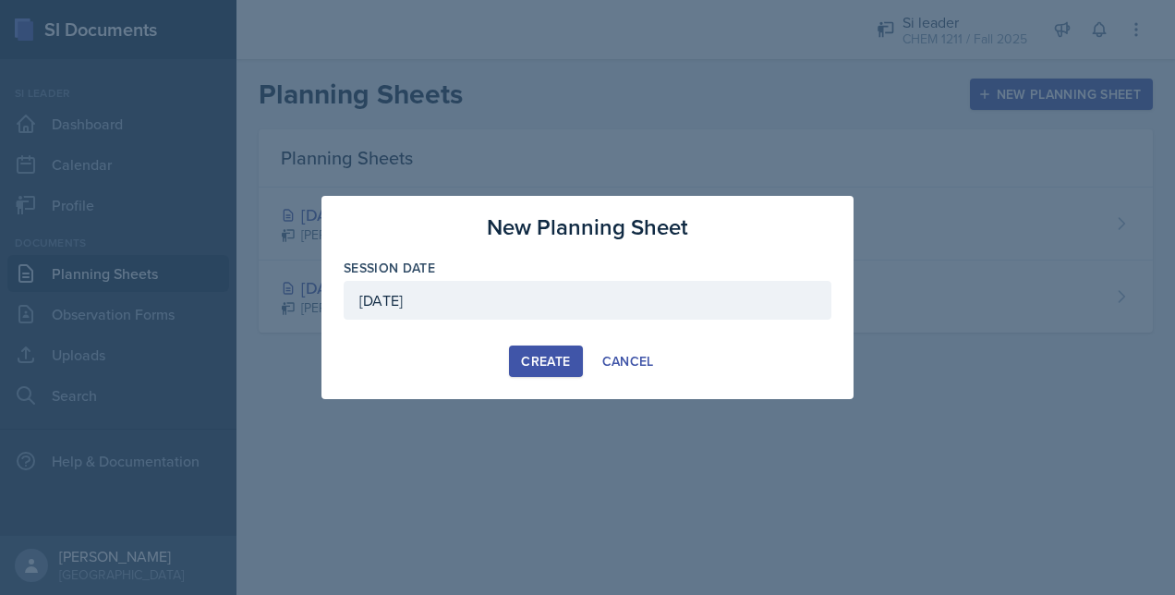
click at [545, 358] on div "Create" at bounding box center [545, 361] width 49 height 15
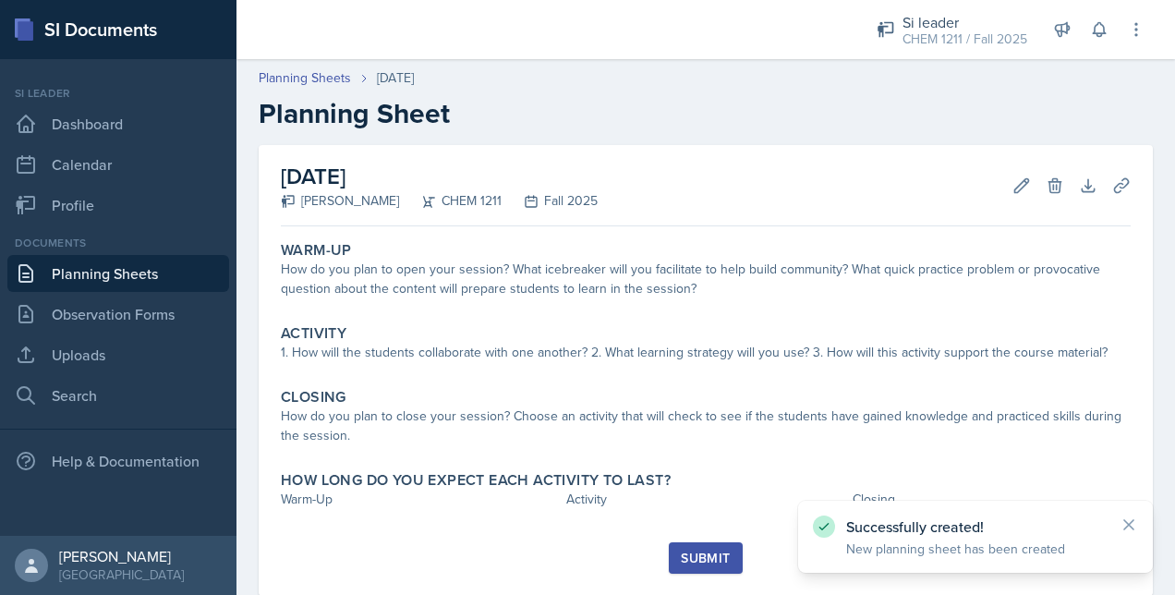
click at [388, 292] on div "How do you plan to open your session? What icebreaker will you facilitate to he…" at bounding box center [706, 279] width 850 height 39
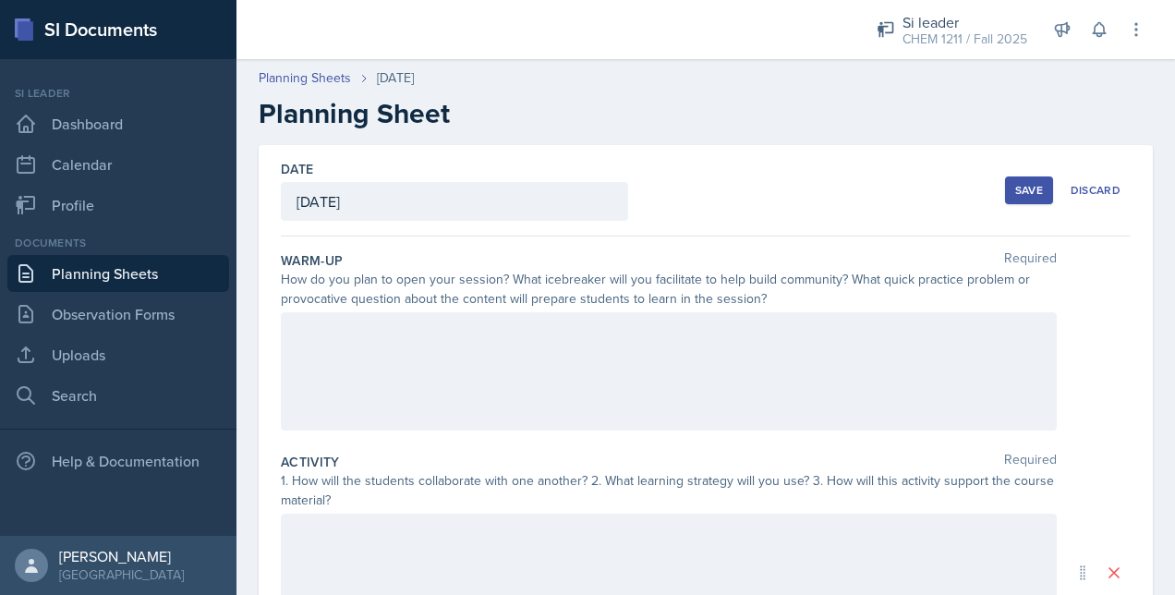
click at [349, 357] on div at bounding box center [669, 371] width 776 height 118
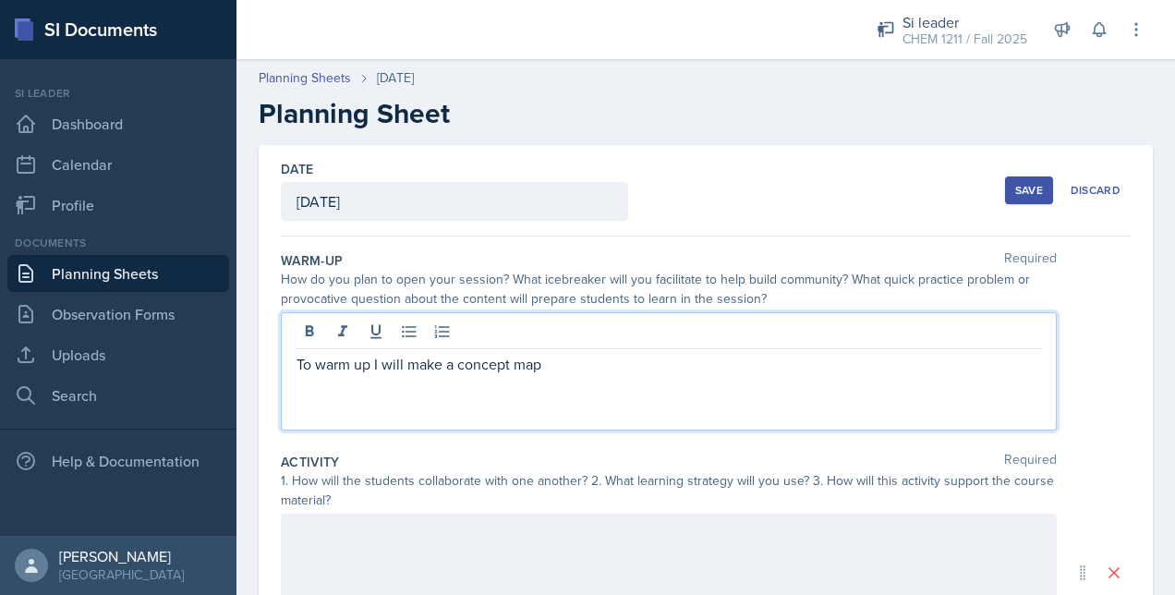
click at [580, 355] on p "To warm up I will make a concept map" at bounding box center [668, 364] width 744 height 22
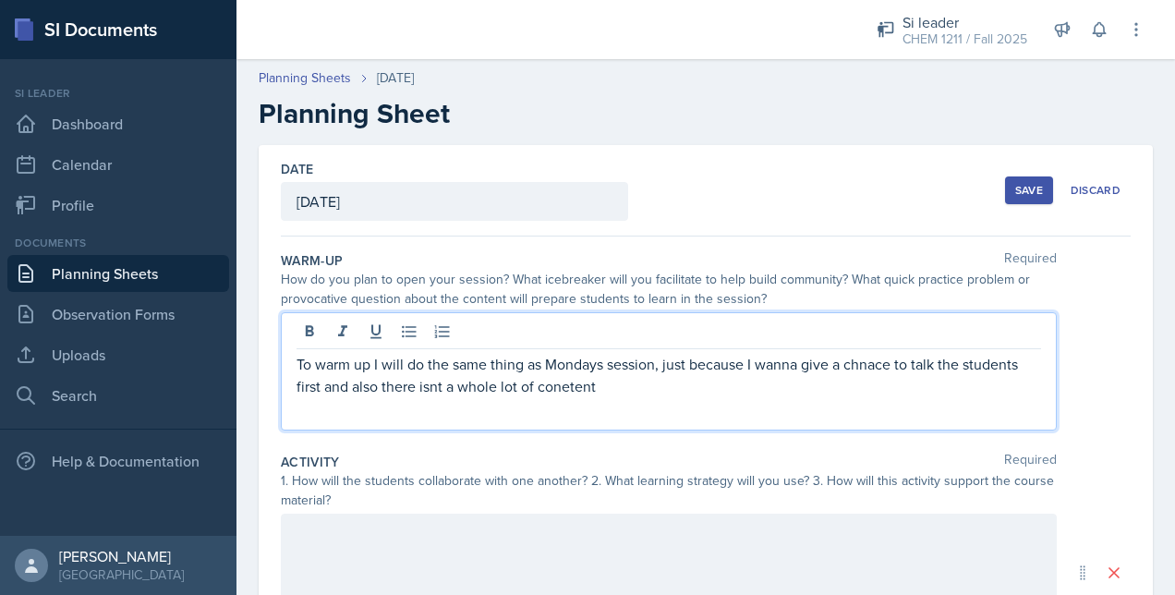
click at [803, 362] on p "To warm up I will do the same thing as Mondays session, just because I wanna gi…" at bounding box center [668, 375] width 744 height 44
click at [415, 386] on p "To warm up I will do the same thing as Mondays session, just because I wanna gi…" at bounding box center [668, 375] width 744 height 44
click at [427, 399] on div "To warm up I will do the same thing as Mondays session, just because I wanna gi…" at bounding box center [669, 371] width 776 height 118
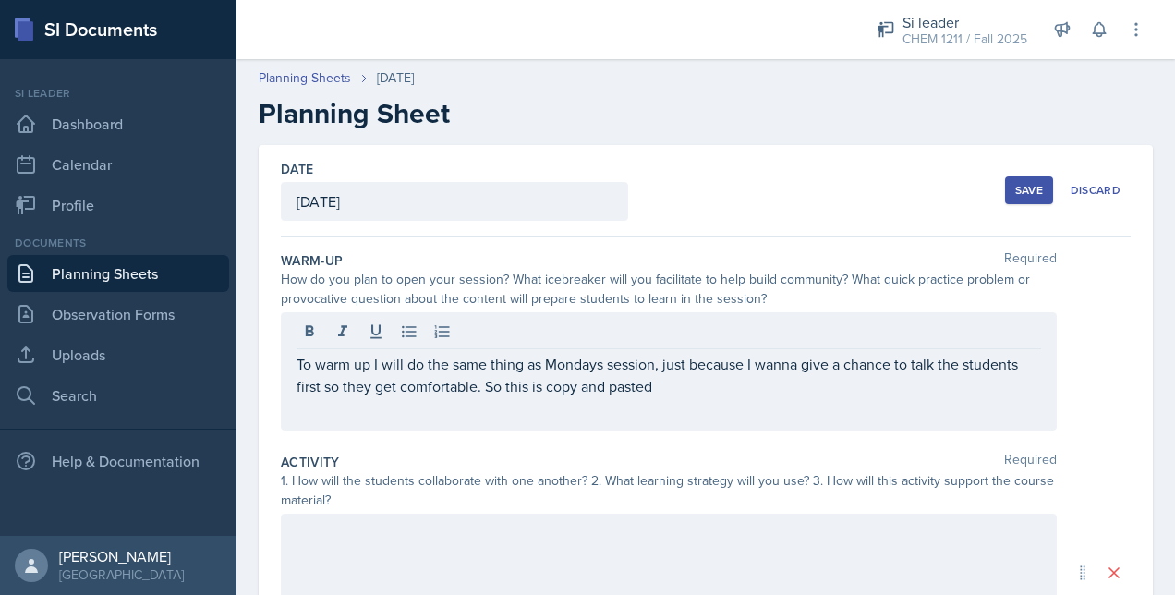
click at [1008, 180] on button "Save" at bounding box center [1029, 190] width 48 height 28
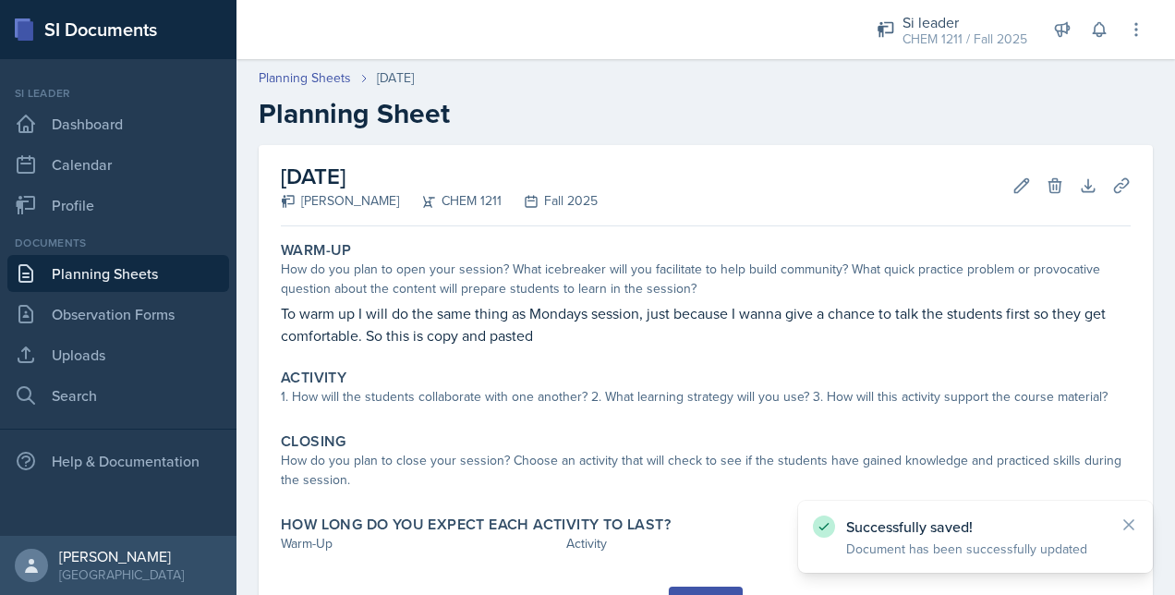
click at [142, 270] on link "Planning Sheets" at bounding box center [118, 273] width 222 height 37
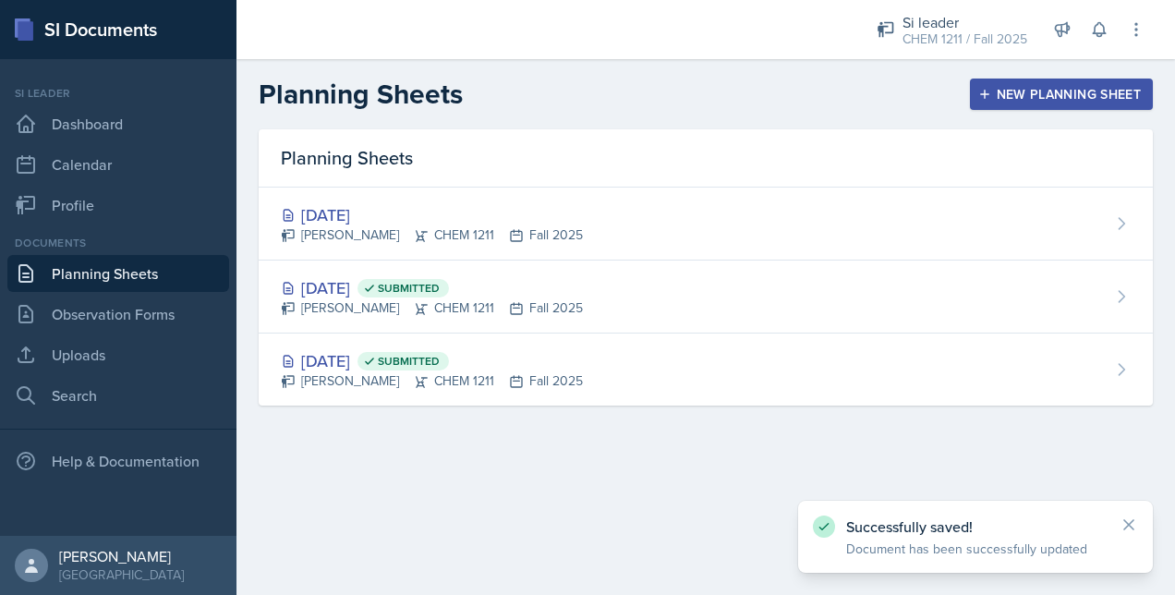
click at [356, 288] on div "[DATE] Submitted" at bounding box center [432, 287] width 302 height 25
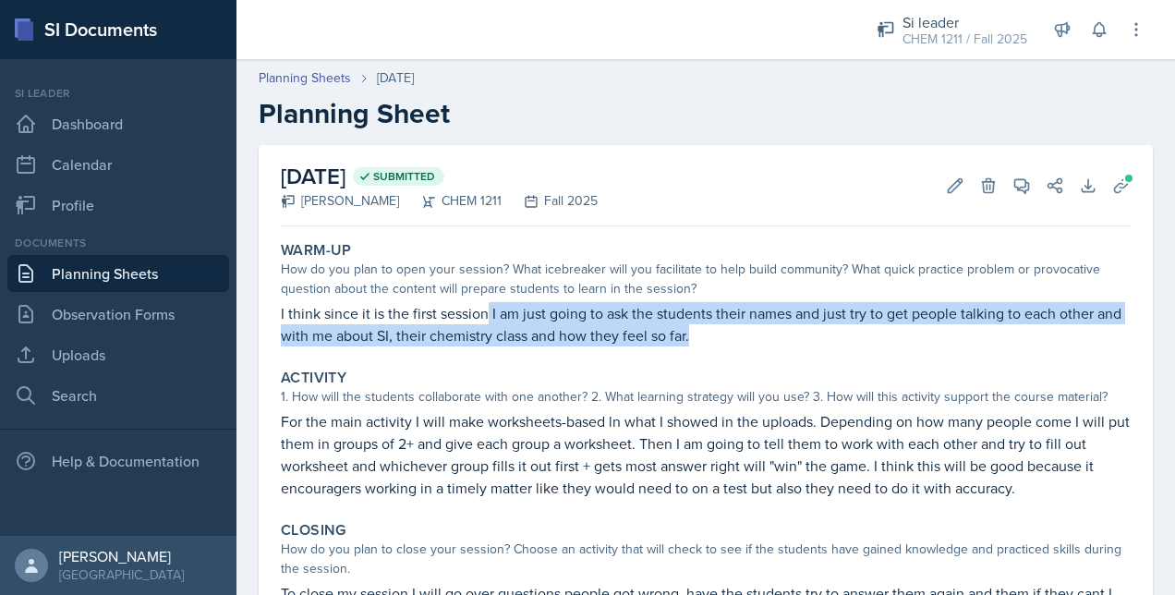
drag, startPoint x: 488, startPoint y: 304, endPoint x: 763, endPoint y: 342, distance: 277.8
click at [763, 342] on p "I think since it is the first session I am just going to ask the students their…" at bounding box center [706, 324] width 850 height 44
copy p "I am just going to ask the students their names and just try to get people talk…"
click at [145, 267] on link "Planning Sheets" at bounding box center [118, 273] width 222 height 37
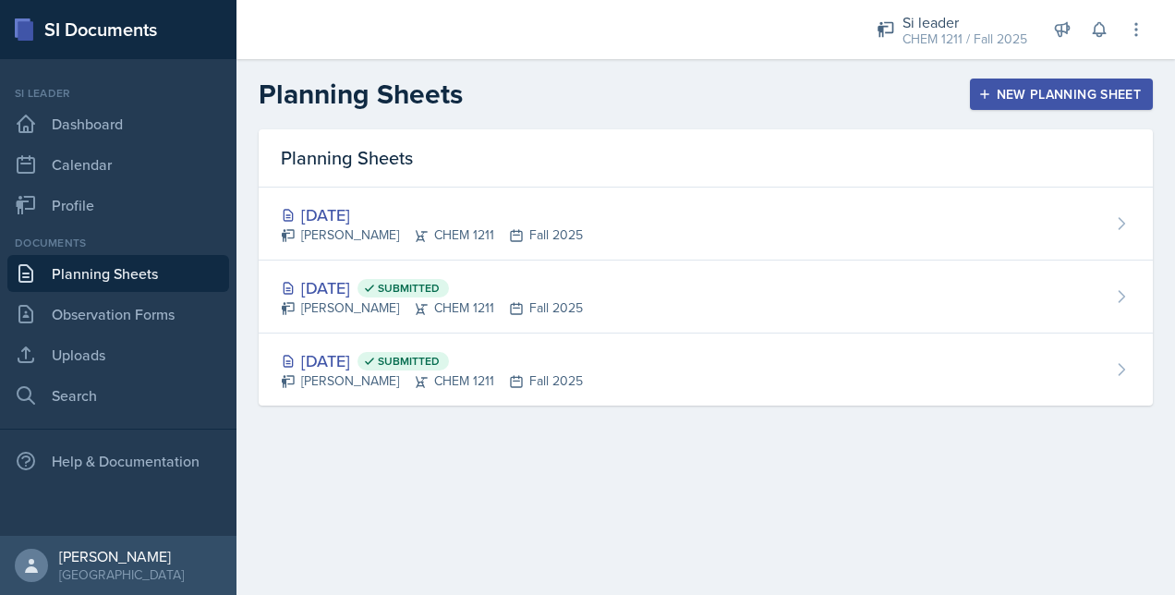
click at [502, 242] on div "[PERSON_NAME] CHEM 1211 Fall 2025" at bounding box center [432, 234] width 302 height 19
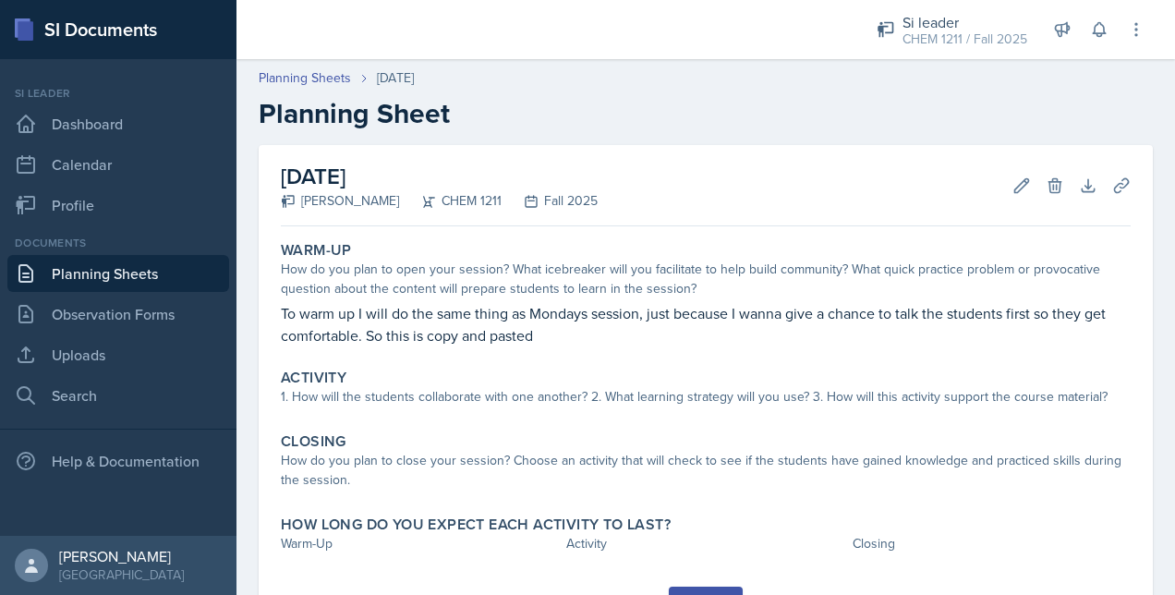
click at [591, 332] on p "To warm up I will do the same thing as Mondays session, just because I wanna gi…" at bounding box center [706, 324] width 850 height 44
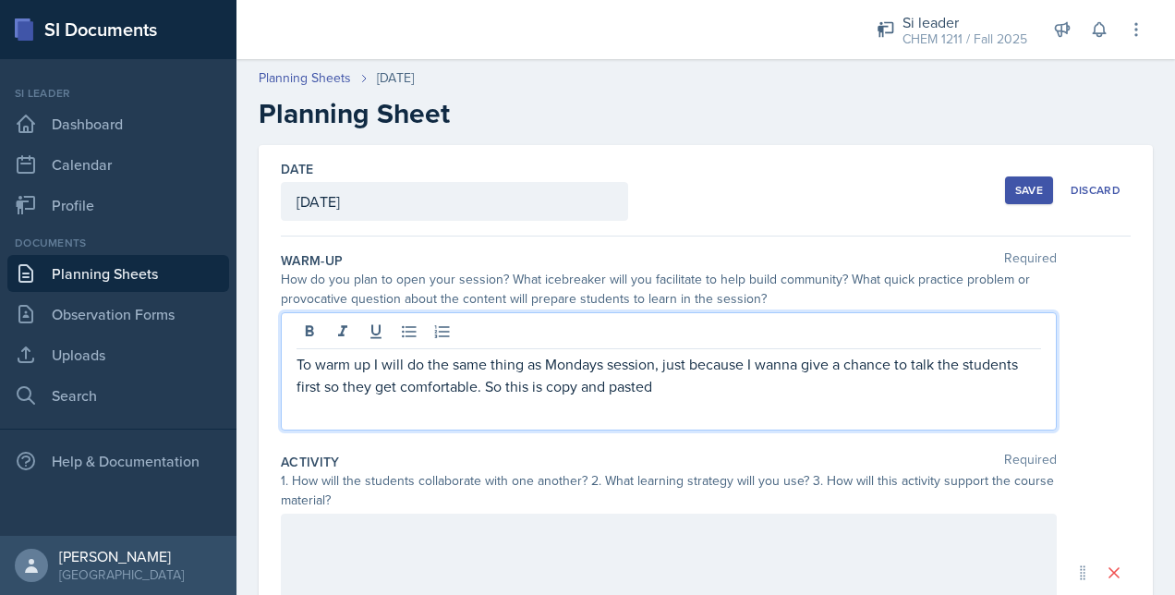
click at [668, 356] on p "To warm up I will do the same thing as Mondays session, just because I wanna gi…" at bounding box center [668, 375] width 744 height 44
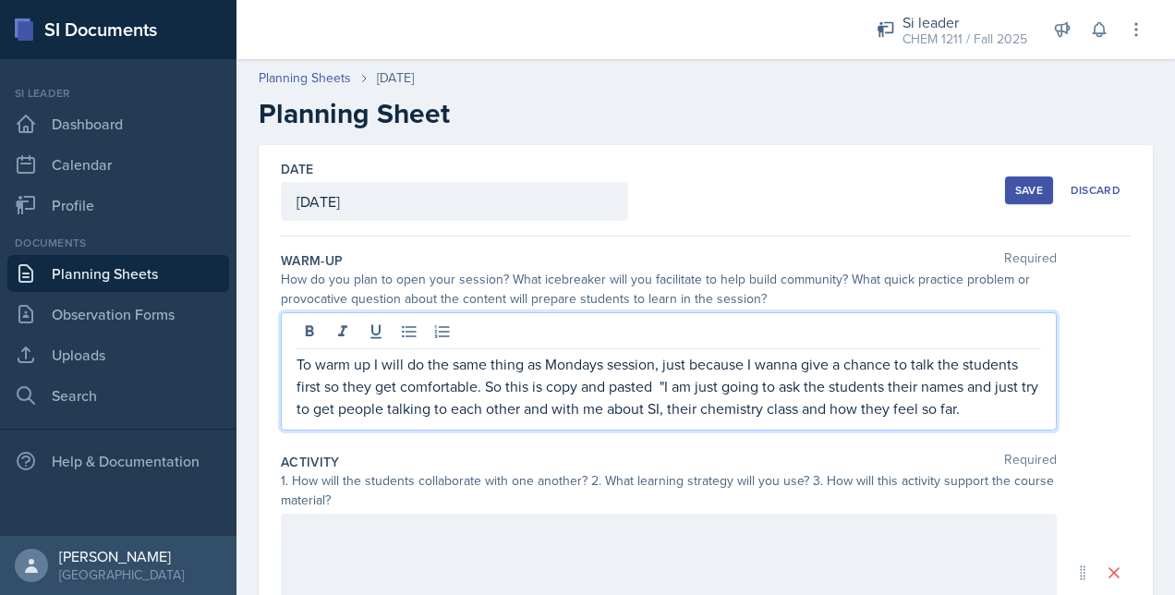
click at [981, 415] on p "To warm up I will do the same thing as Mondays session, just because I wanna gi…" at bounding box center [668, 386] width 744 height 66
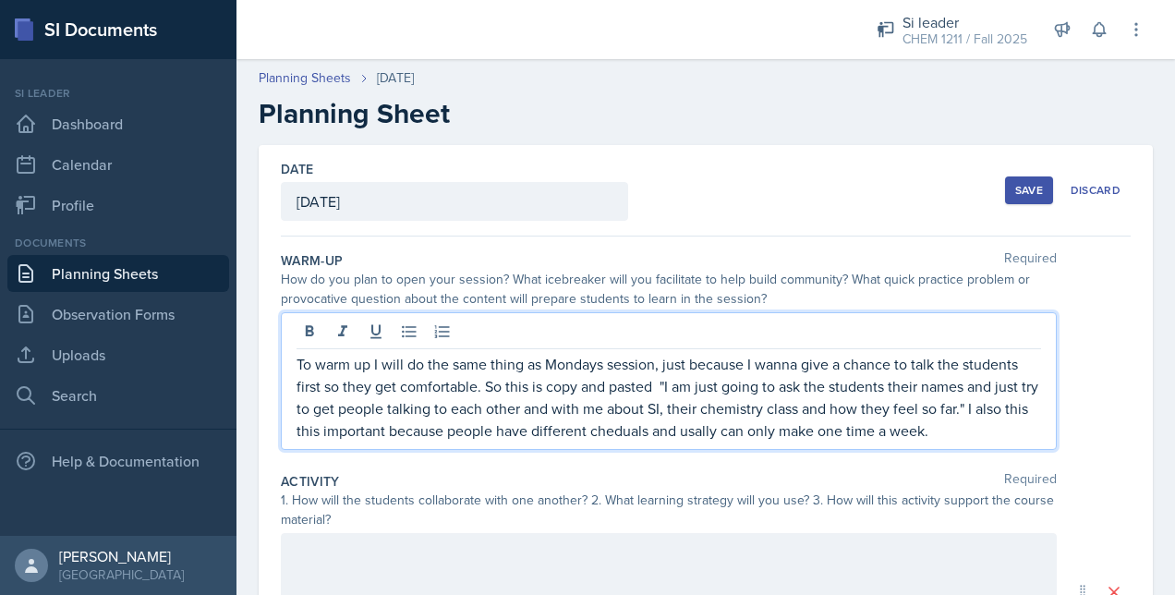
click at [637, 417] on p "To warm up I will do the same thing as Mondays session, just because I wanna gi…" at bounding box center [668, 397] width 744 height 89
click at [731, 441] on div "To warm up I will do the same thing as Mondays session, just because I wanna gi…" at bounding box center [669, 381] width 776 height 138
click at [991, 434] on p "To warm up I will do the same thing as Mondays session, just because I wanna gi…" at bounding box center [668, 397] width 744 height 89
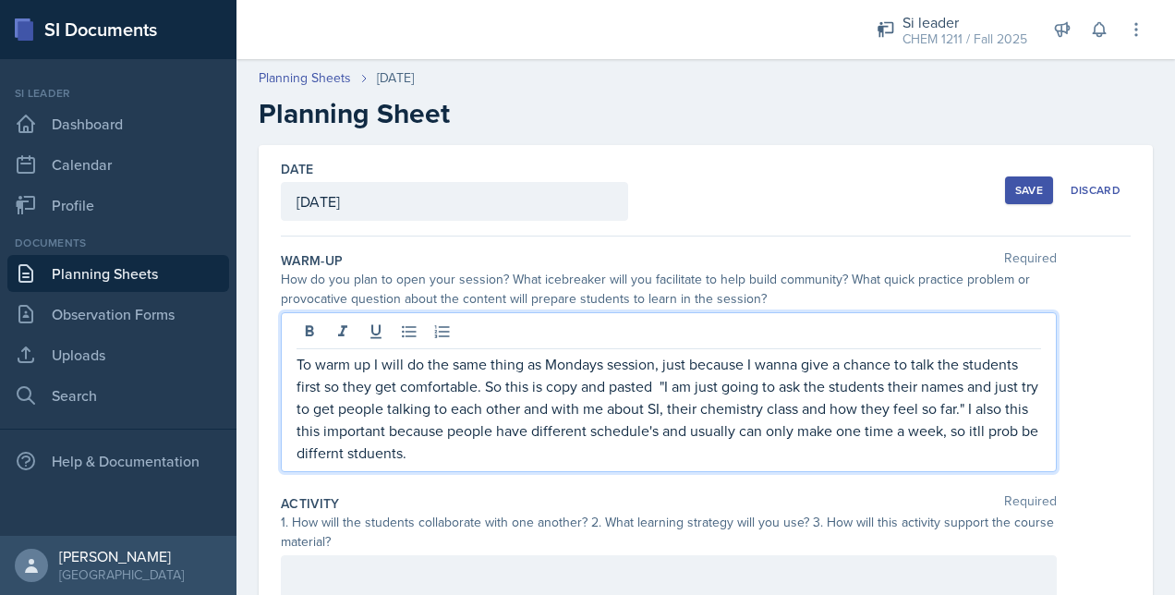
click at [380, 465] on div "To warm up I will do the same thing as Mondays session, just because I wanna gi…" at bounding box center [669, 392] width 776 height 160
click at [327, 445] on p "To warm up I will do the same thing as Mondays session, just because I wanna gi…" at bounding box center [668, 408] width 744 height 111
click at [447, 456] on p "To warm up I will do the same thing as Mondays session, just because I wanna gi…" at bounding box center [668, 408] width 744 height 111
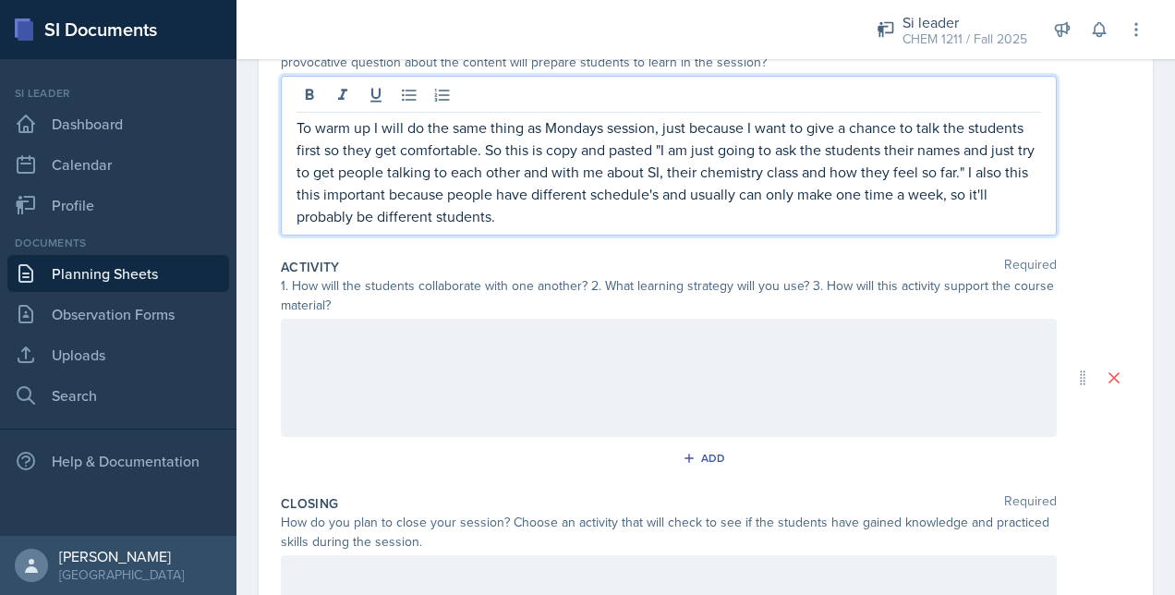
click at [331, 423] on div at bounding box center [669, 378] width 776 height 118
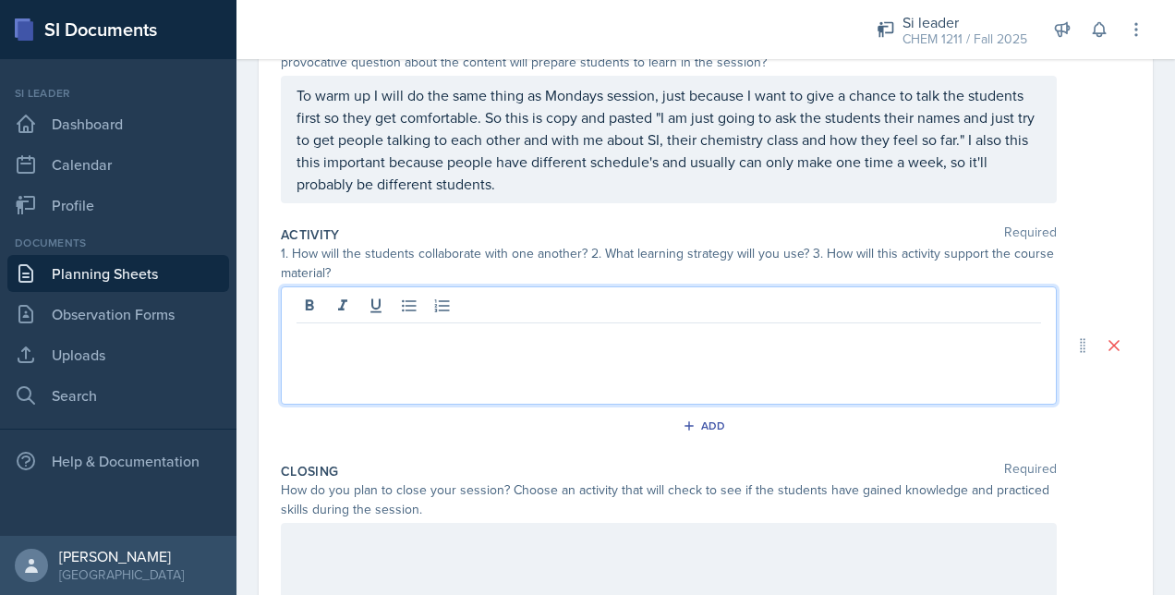
scroll to position [268, 0]
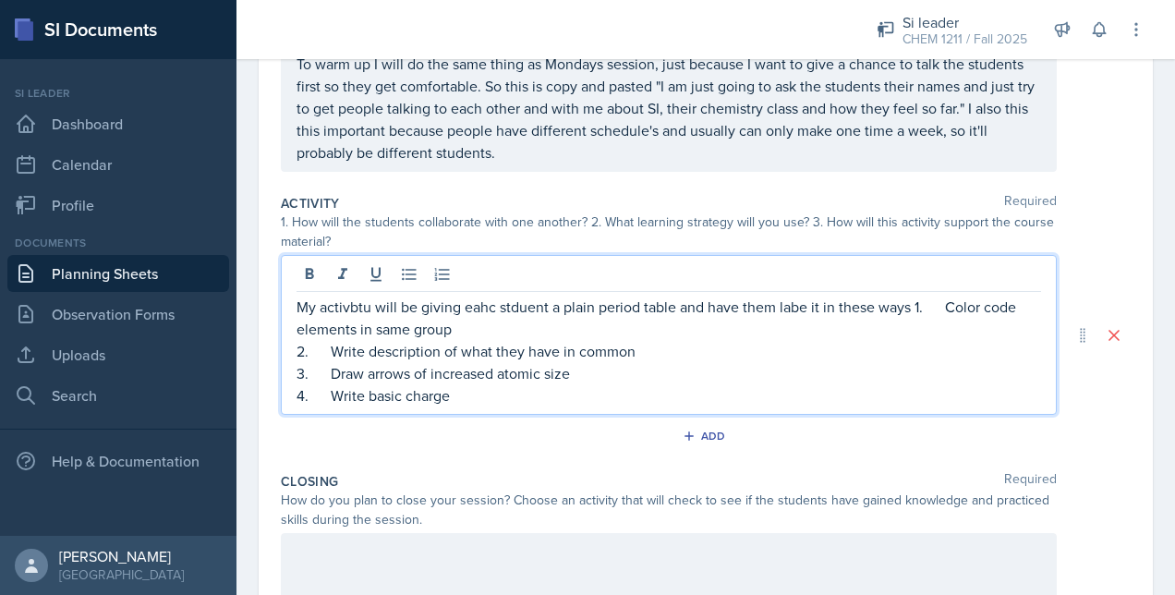
click at [900, 305] on p "My activbtu will be giving eahc stduent a plain period table and have them labe…" at bounding box center [668, 318] width 744 height 44
click at [912, 307] on p "My activbtu will be giving eahc stduent a plain period table and have them labe…" at bounding box center [668, 318] width 744 height 44
click at [535, 372] on p "3. Draw arrows of increased atomic size" at bounding box center [668, 373] width 744 height 22
click at [460, 396] on p "4. Write basic charge" at bounding box center [668, 395] width 744 height 22
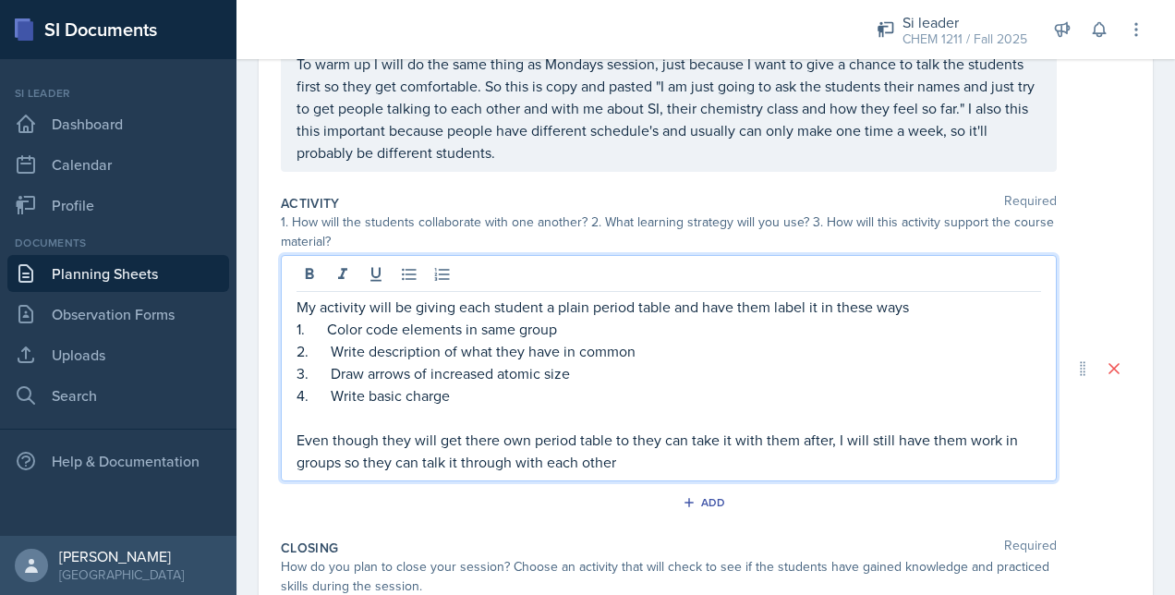
click at [650, 456] on p "Even though they will get there own period table to they can take it with them …" at bounding box center [668, 451] width 744 height 44
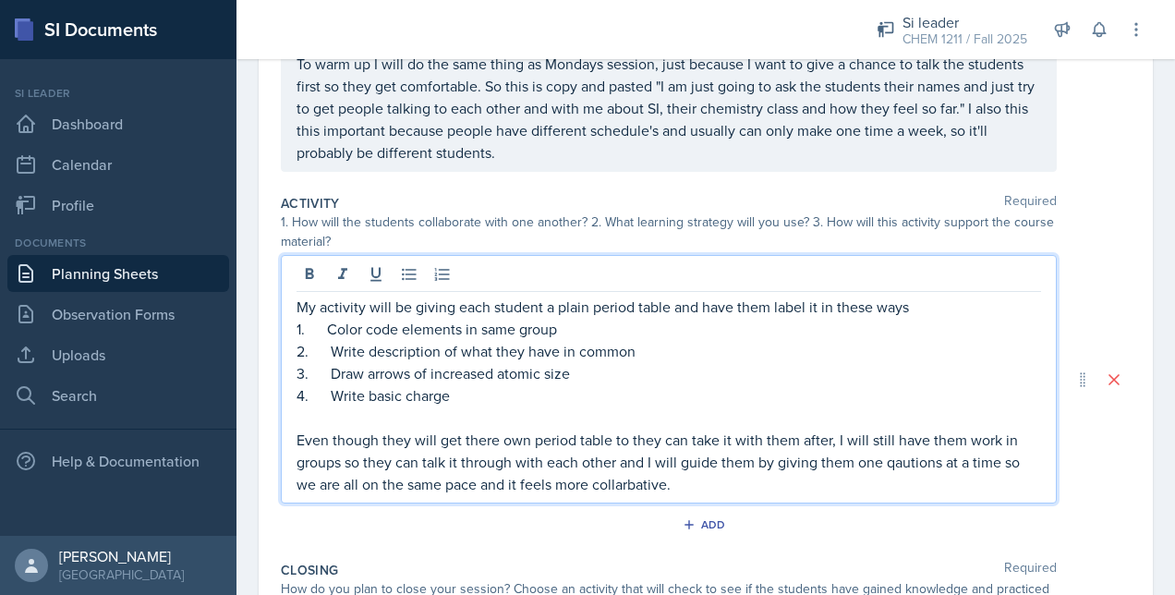
click at [988, 475] on p "Even though they will get there own period table to they can take it with them …" at bounding box center [668, 462] width 744 height 66
click at [938, 453] on p "Even though they will get there own period table to they can take it with them …" at bounding box center [668, 462] width 744 height 66
click at [796, 469] on p "Even though they will get there own period table to they can take it with them …" at bounding box center [668, 462] width 744 height 66
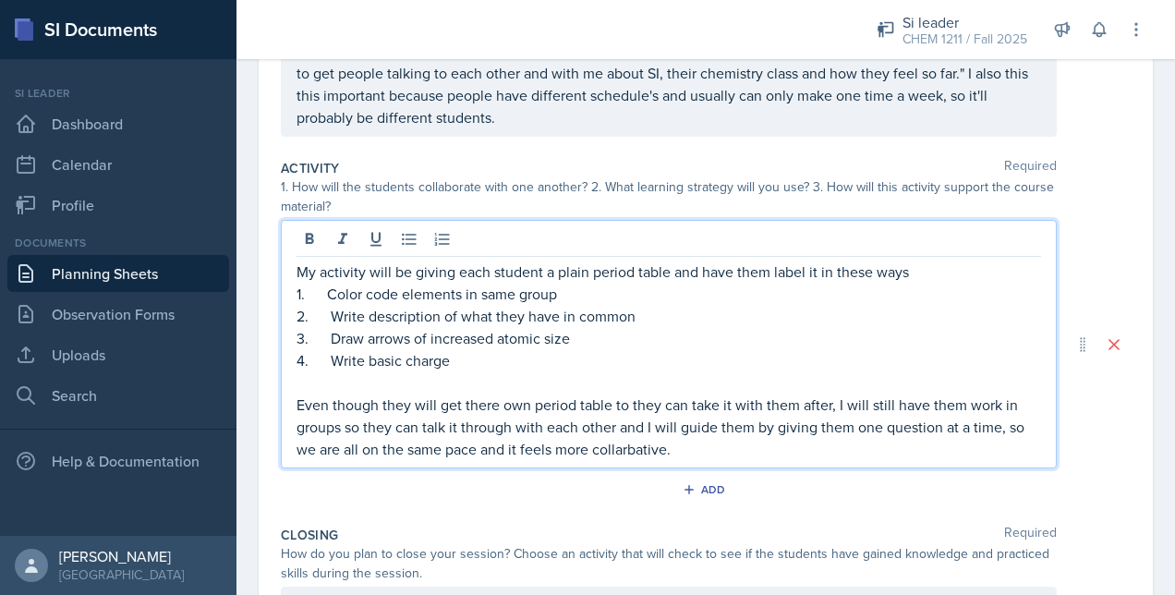
scroll to position [303, 0]
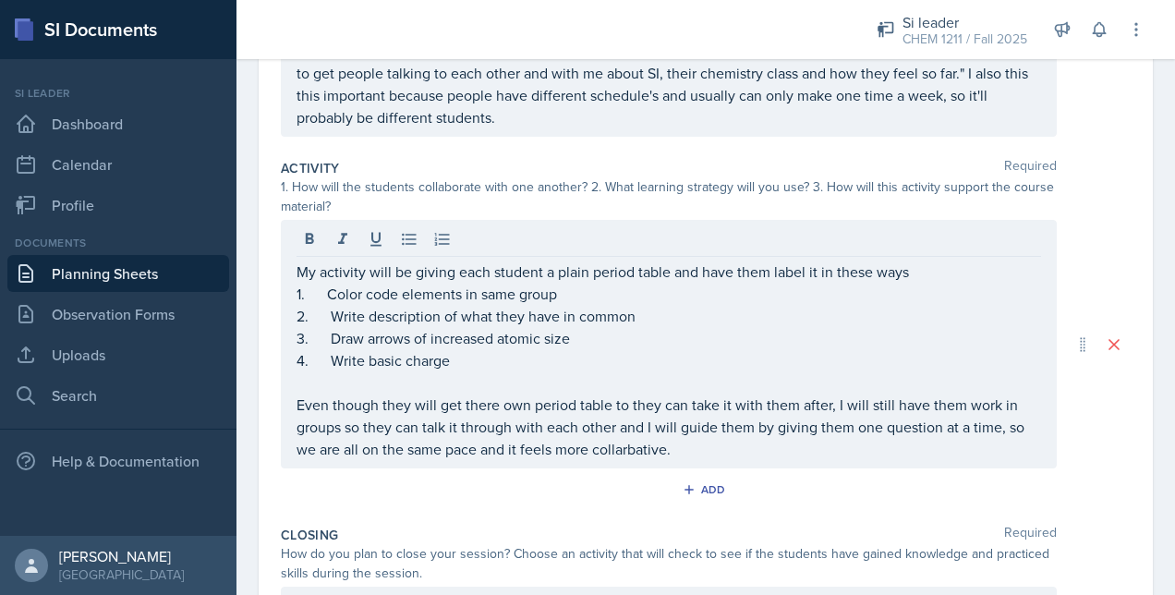
click at [639, 462] on div "My activity will be giving each student a plain period table and have them labe…" at bounding box center [669, 344] width 776 height 248
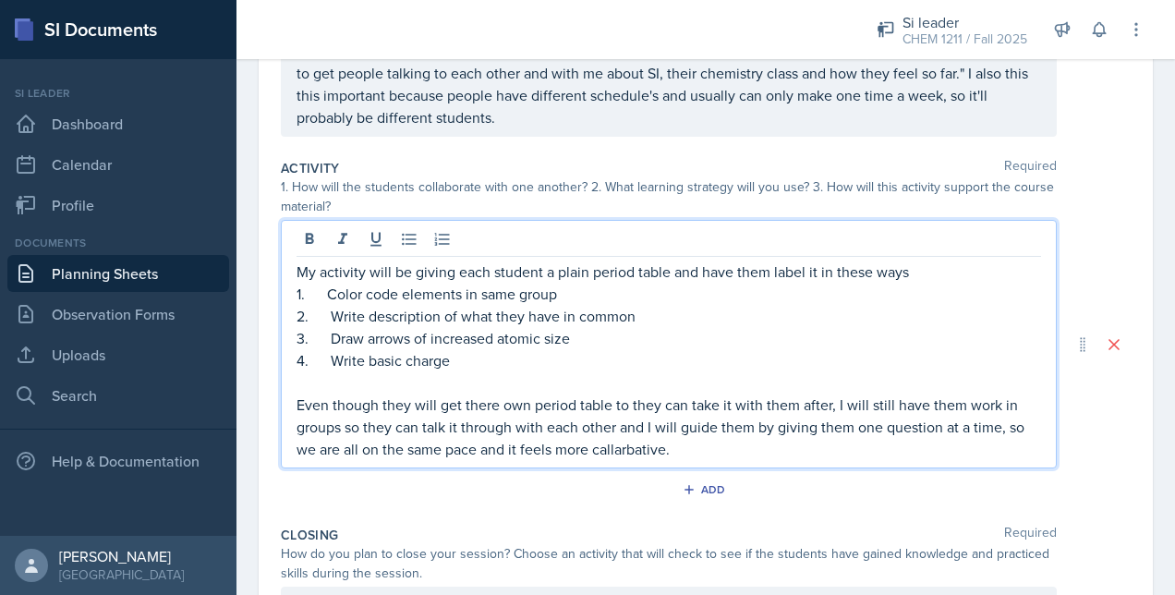
click at [670, 440] on p "Even though they will get there own period table to they can take it with them …" at bounding box center [668, 426] width 744 height 66
click at [651, 459] on div "My activity will be giving each student a plain period table and have them labe…" at bounding box center [669, 344] width 776 height 248
click at [654, 447] on p "Even though they will get there own period table to they can take it with them …" at bounding box center [668, 426] width 744 height 66
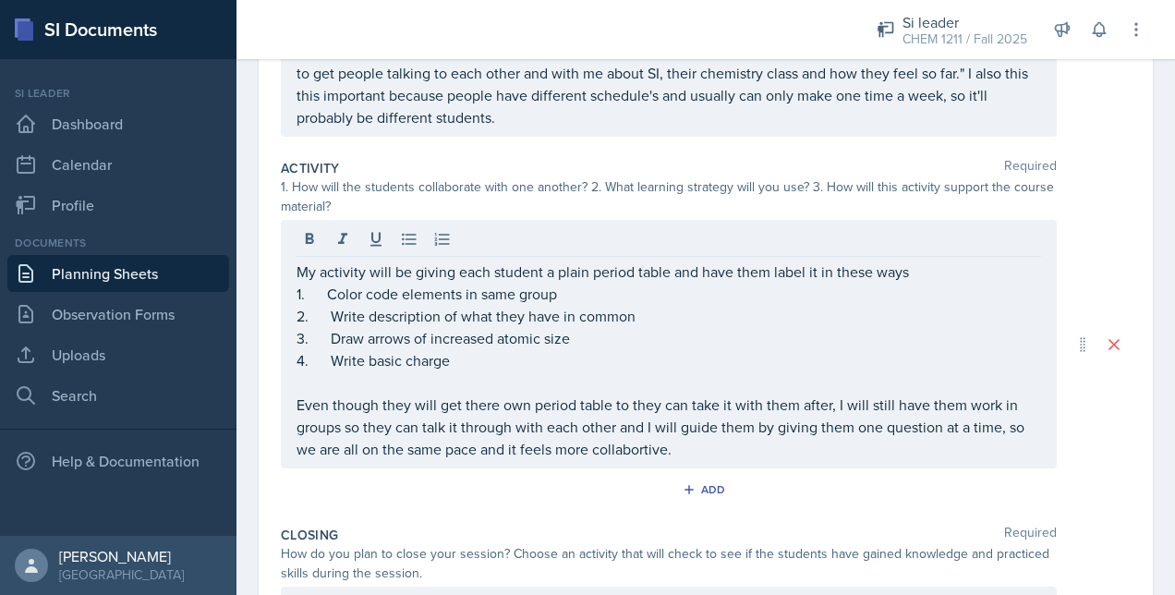
click at [702, 462] on div "My activity will be giving each student a plain period table and have them labe…" at bounding box center [669, 344] width 776 height 248
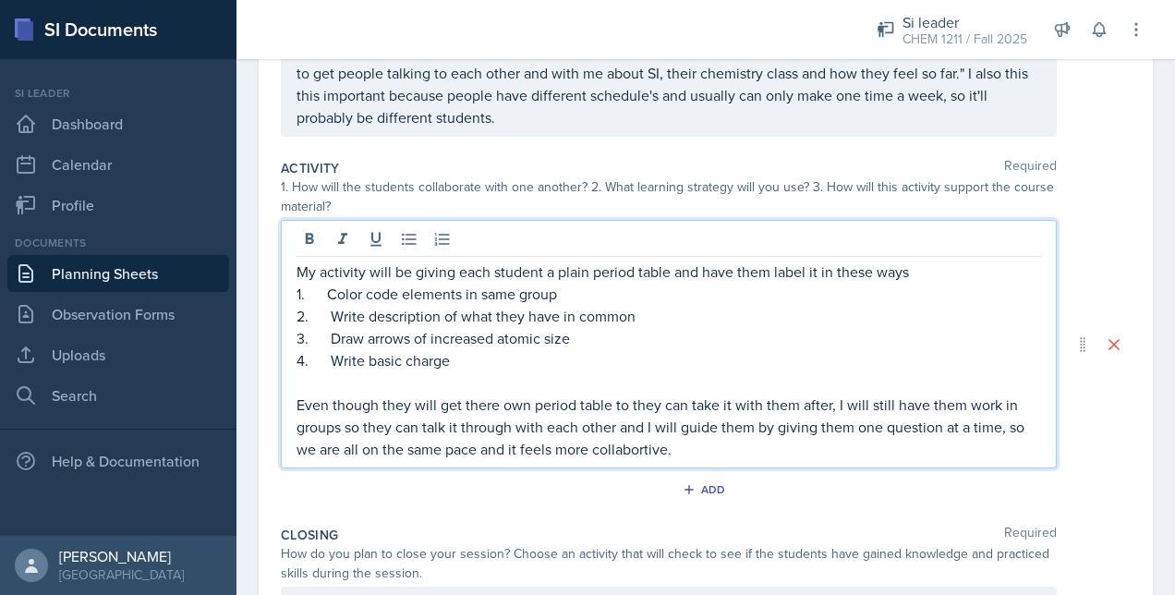
click at [670, 441] on p "Even though they will get there own period table to they can take it with them …" at bounding box center [668, 426] width 744 height 66
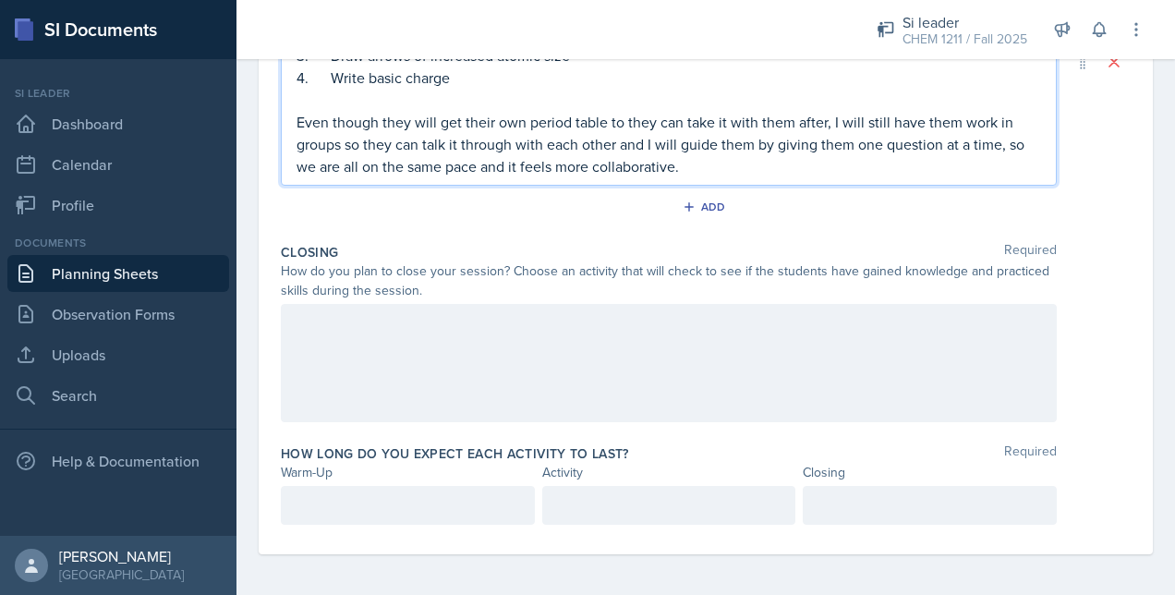
click at [493, 371] on div at bounding box center [669, 363] width 776 height 118
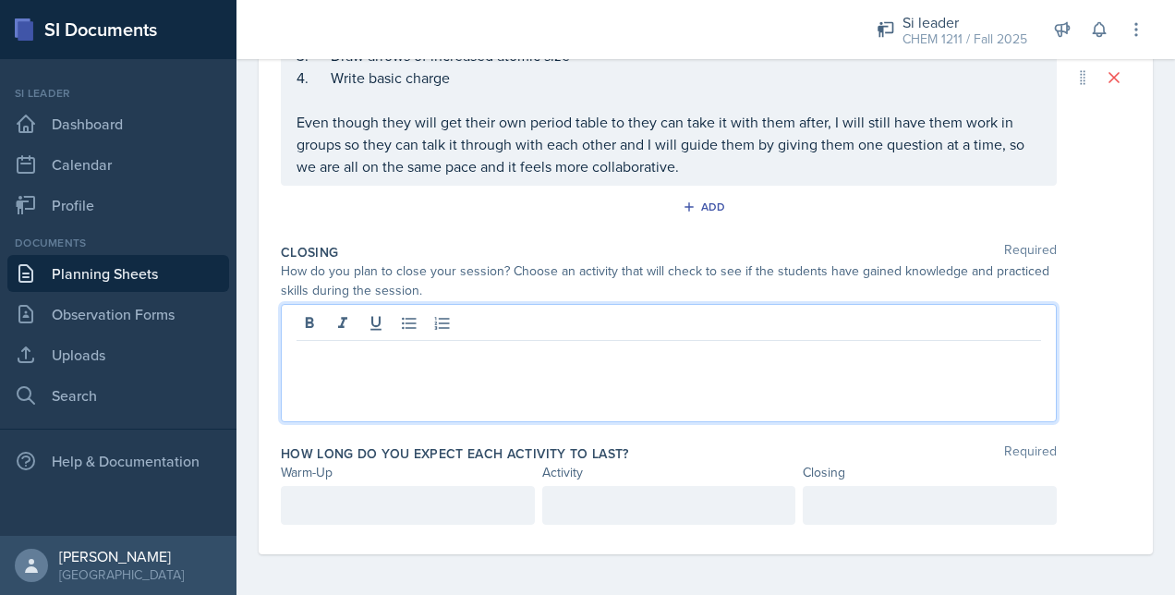
click at [327, 494] on p at bounding box center [407, 505] width 223 height 22
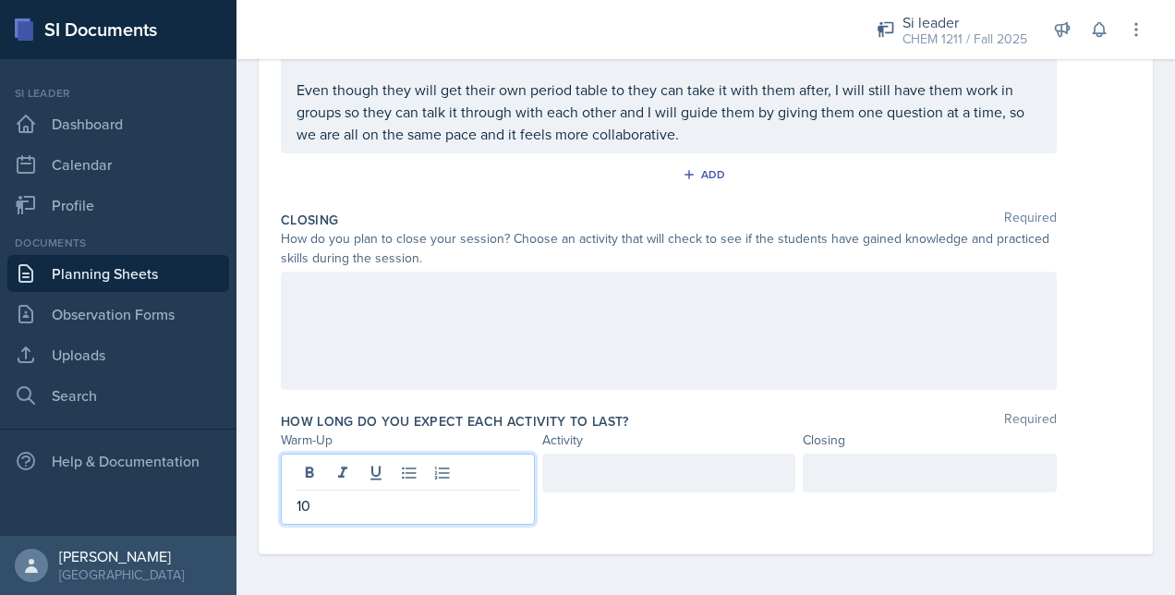
click at [616, 466] on div at bounding box center [669, 472] width 254 height 39
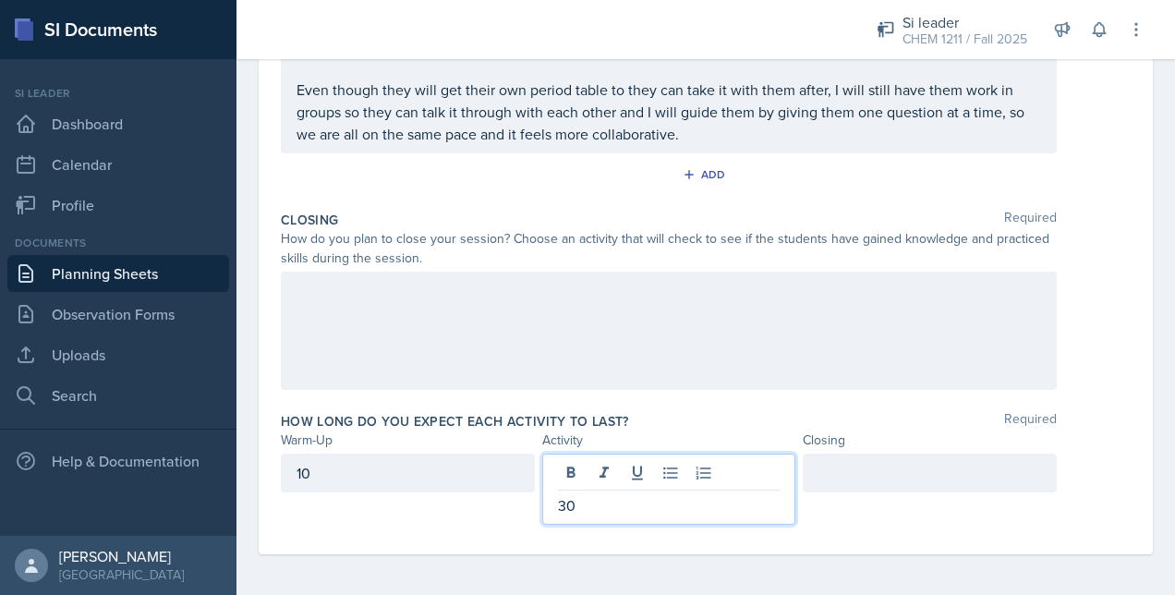
click at [841, 460] on div at bounding box center [930, 472] width 254 height 39
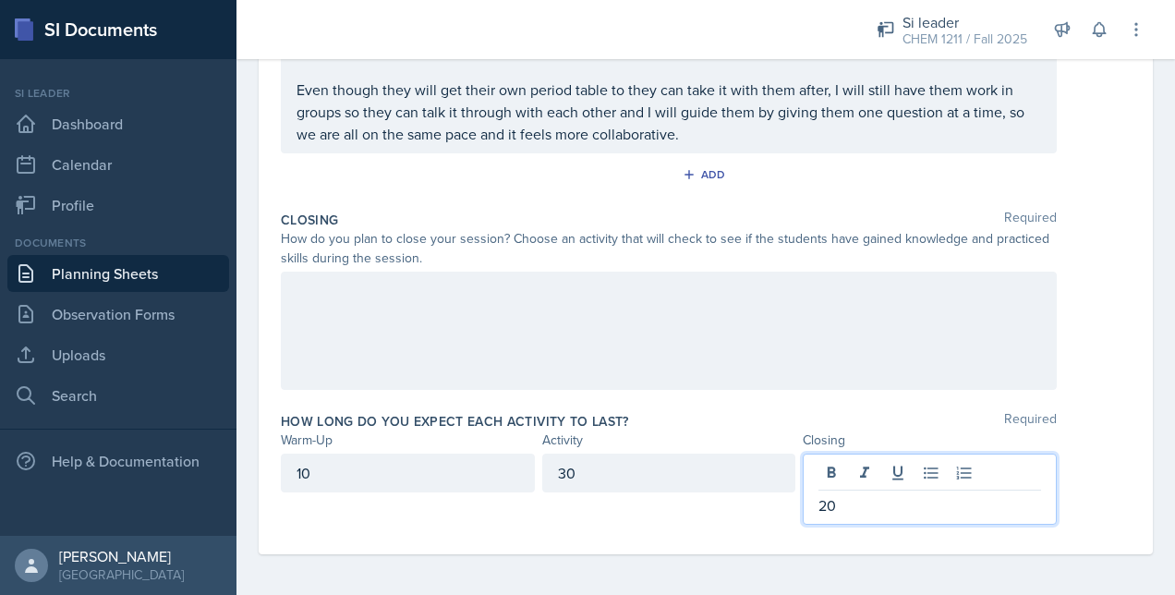
click at [633, 379] on div at bounding box center [669, 331] width 776 height 118
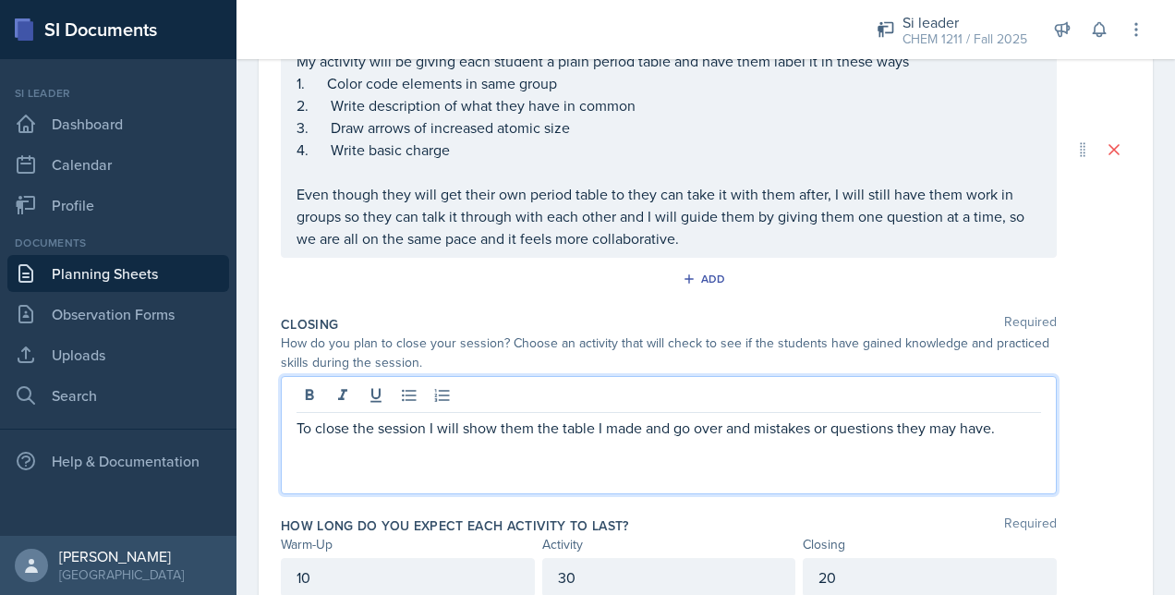
scroll to position [0, 0]
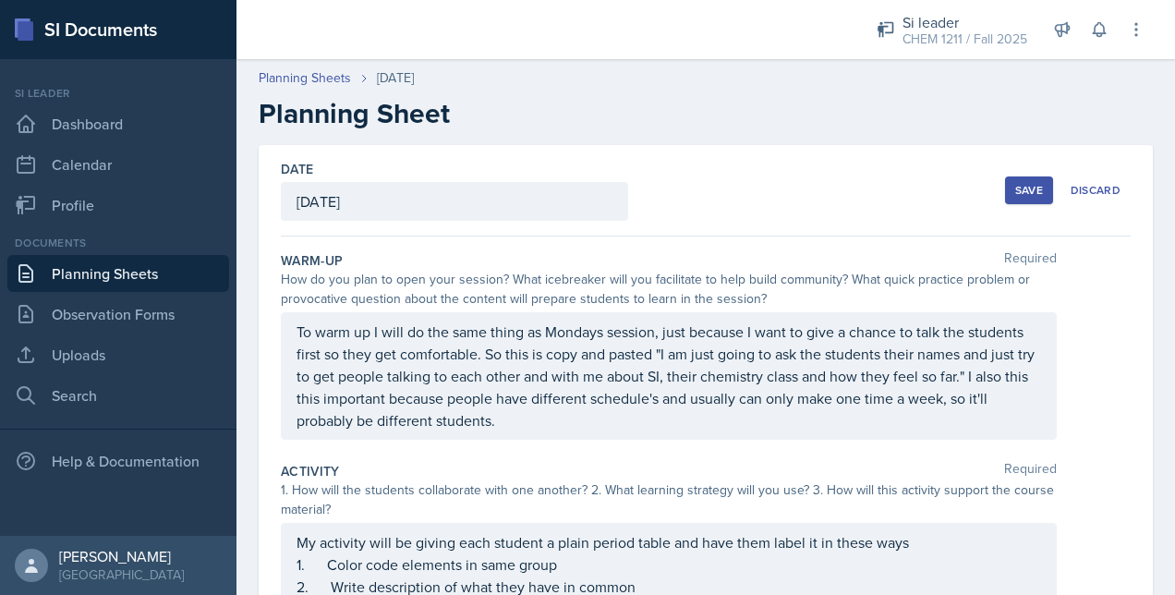
click at [1015, 192] on div "Save" at bounding box center [1029, 190] width 28 height 15
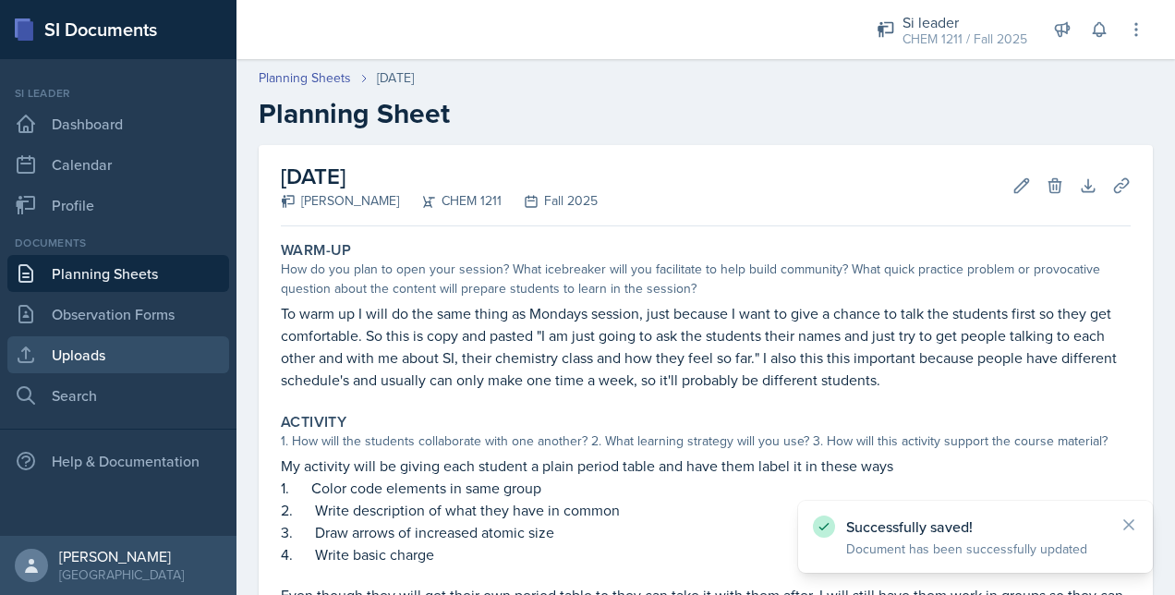
click at [113, 353] on link "Uploads" at bounding box center [118, 354] width 222 height 37
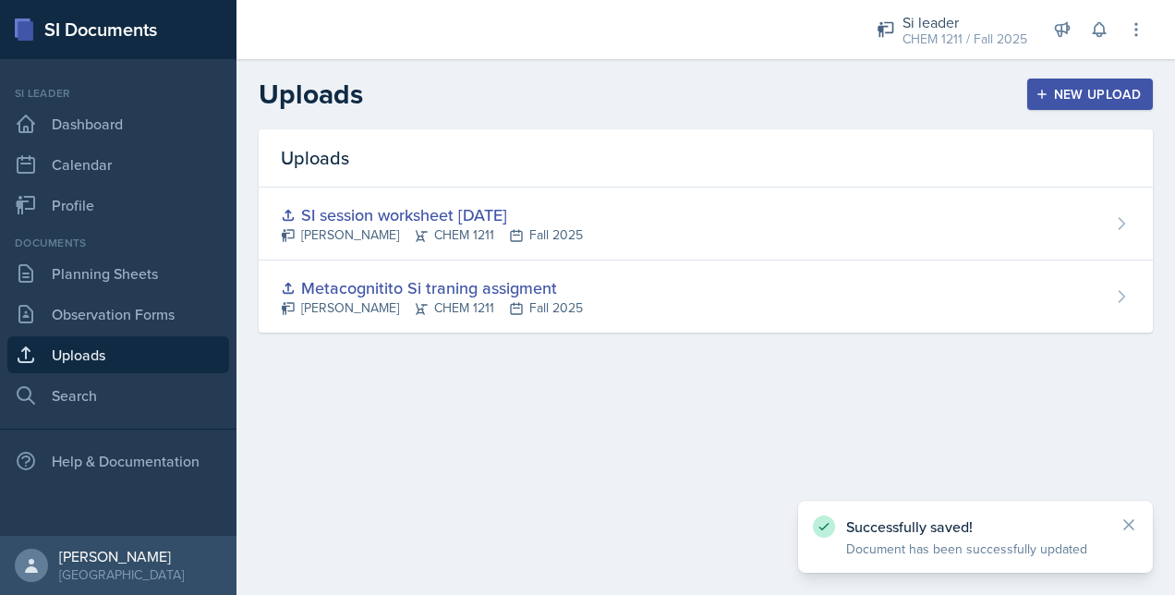
click at [1095, 105] on button "New Upload" at bounding box center [1090, 93] width 127 height 31
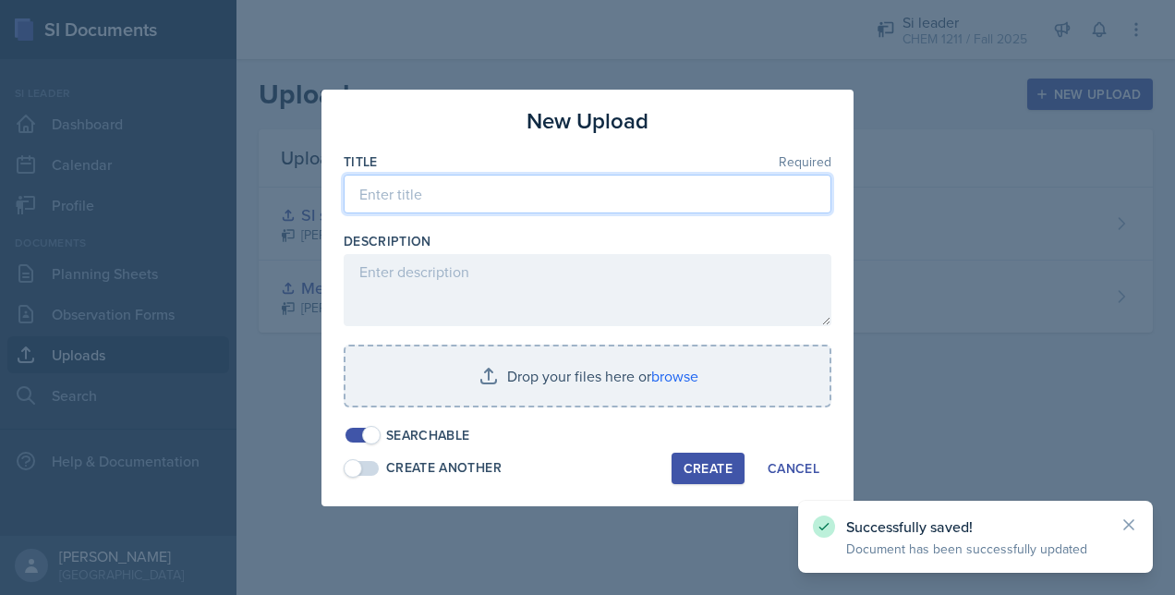
click at [477, 187] on input at bounding box center [588, 194] width 488 height 39
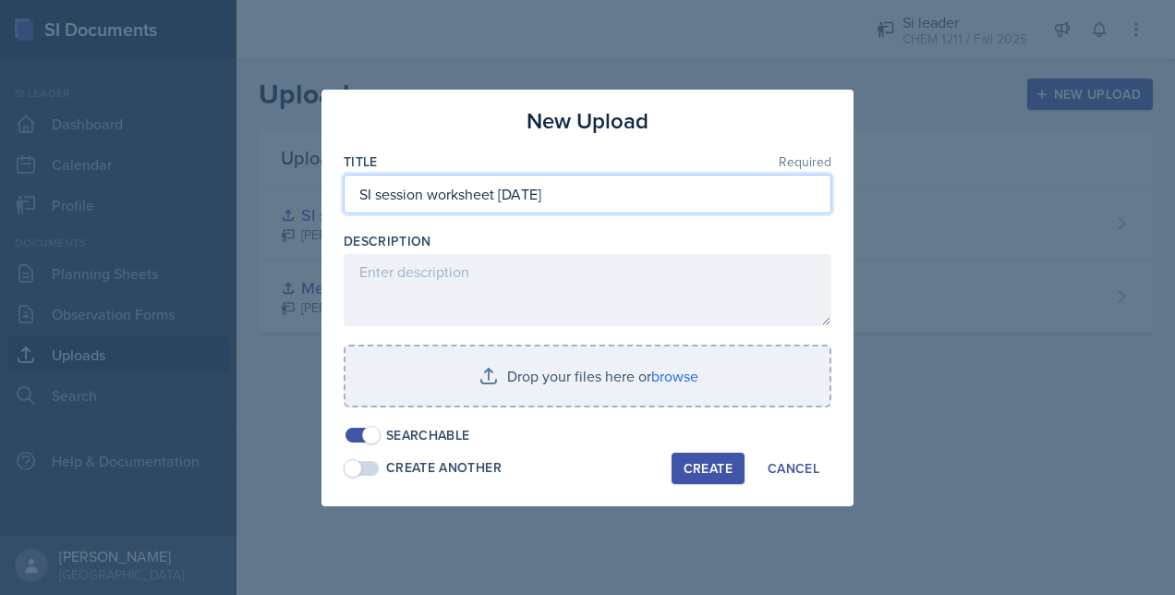
type input "SI session worksheet [DATE]"
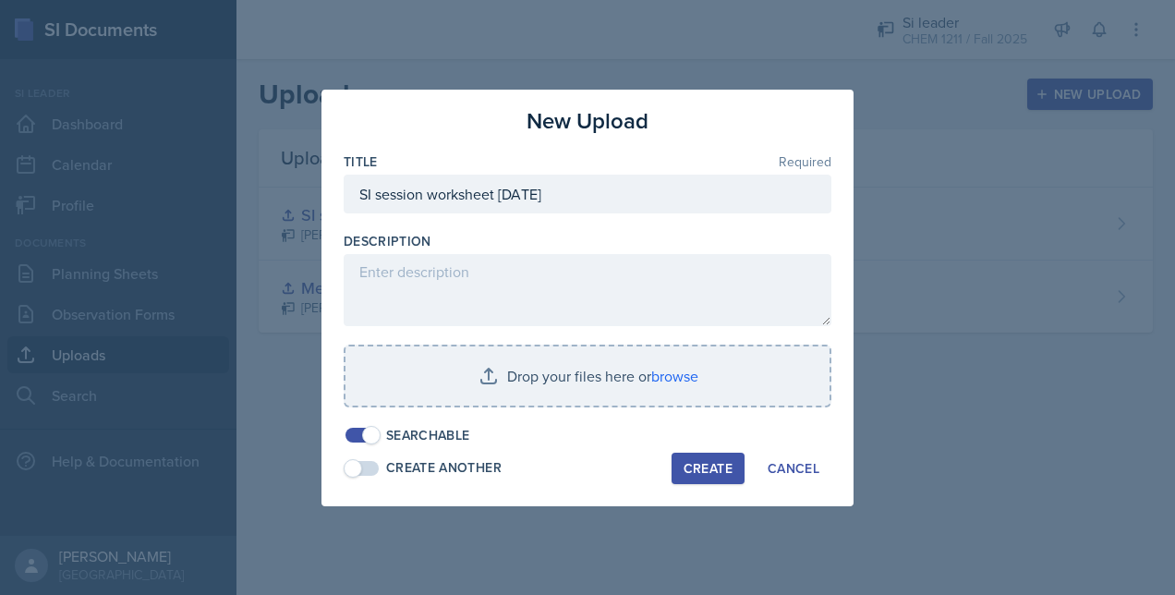
click at [395, 383] on input "file" at bounding box center [587, 375] width 484 height 59
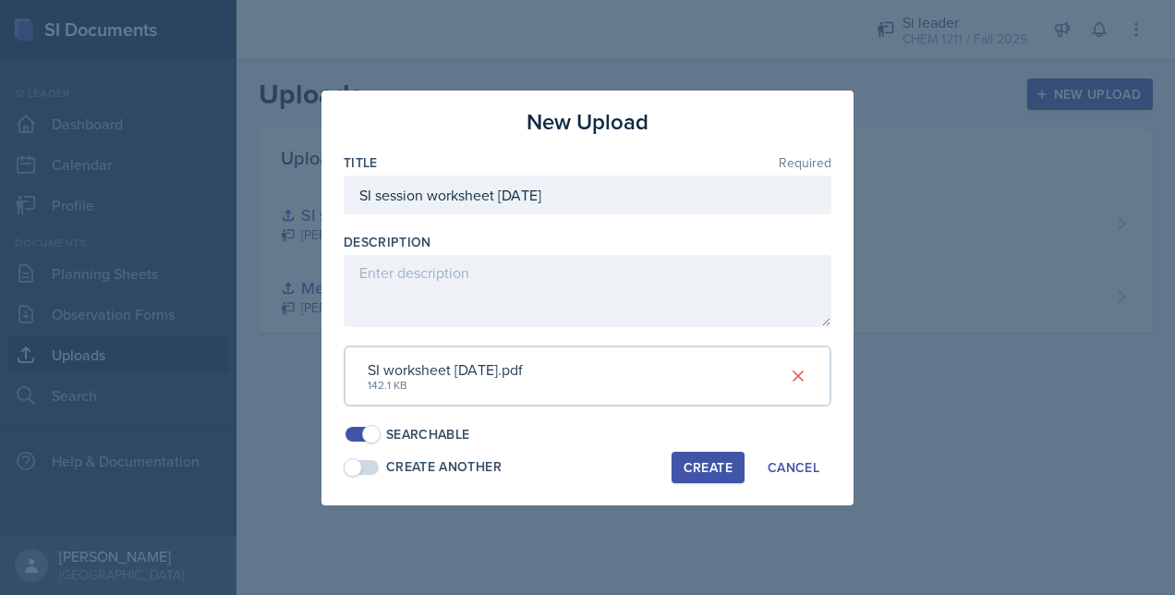
click at [715, 469] on div "Create" at bounding box center [707, 467] width 49 height 15
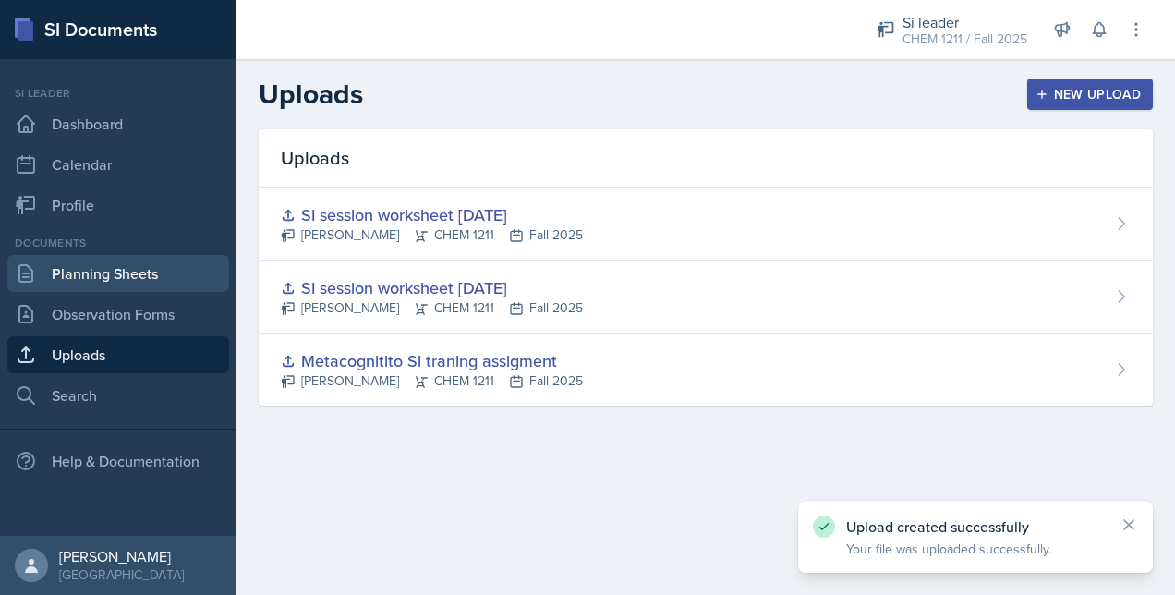
click at [80, 268] on link "Planning Sheets" at bounding box center [118, 273] width 222 height 37
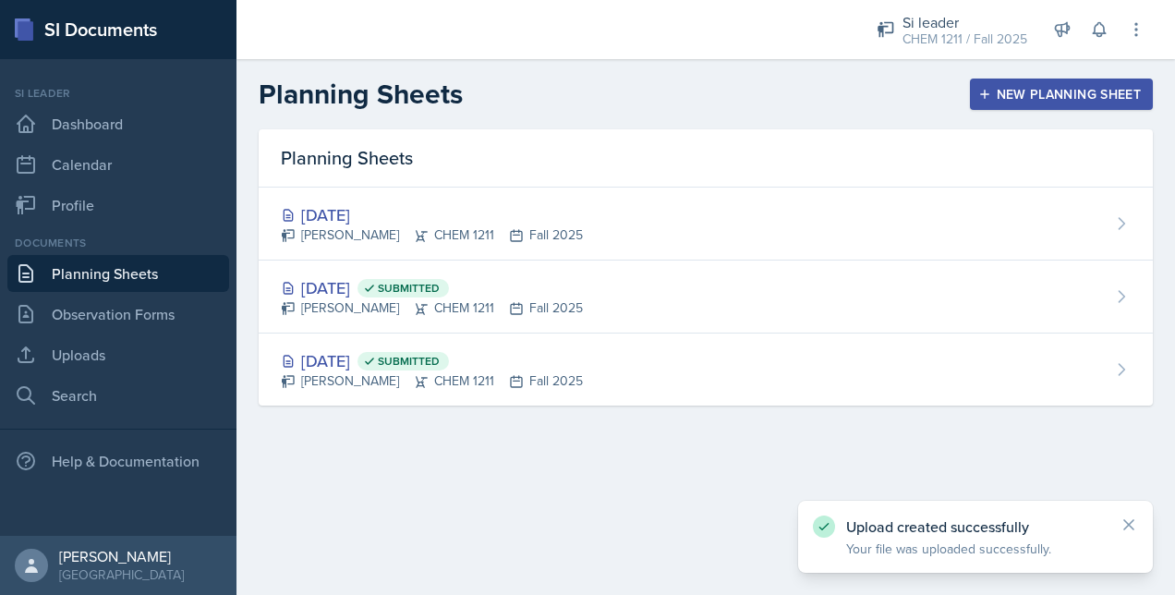
click at [443, 233] on div "[PERSON_NAME] CHEM 1211 Fall 2025" at bounding box center [432, 234] width 302 height 19
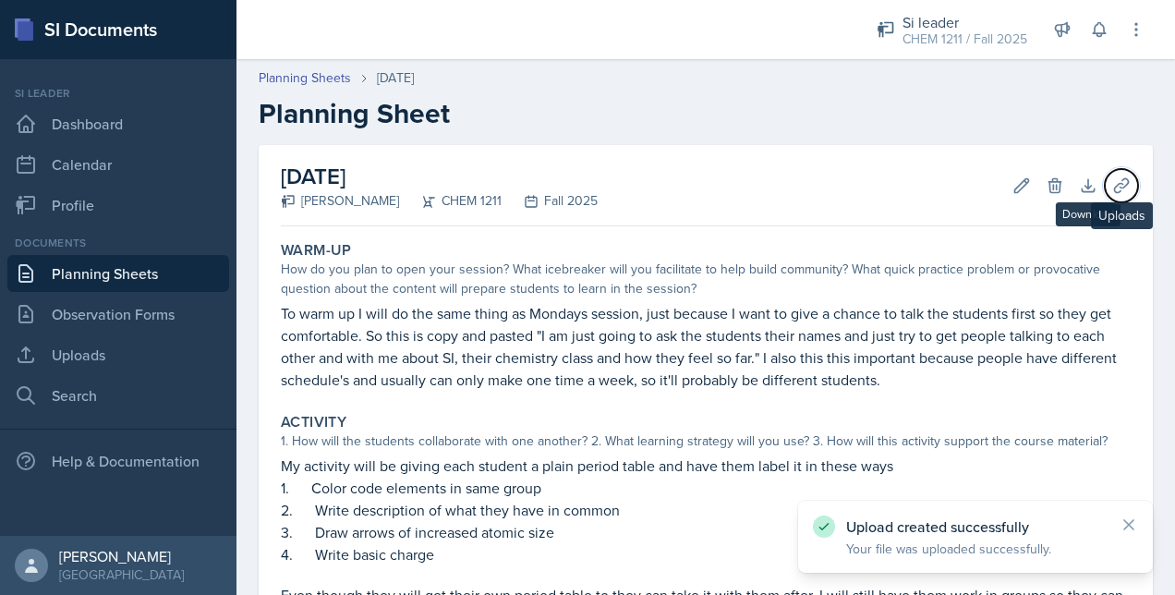
click at [1120, 190] on button "Uploads" at bounding box center [1121, 185] width 33 height 33
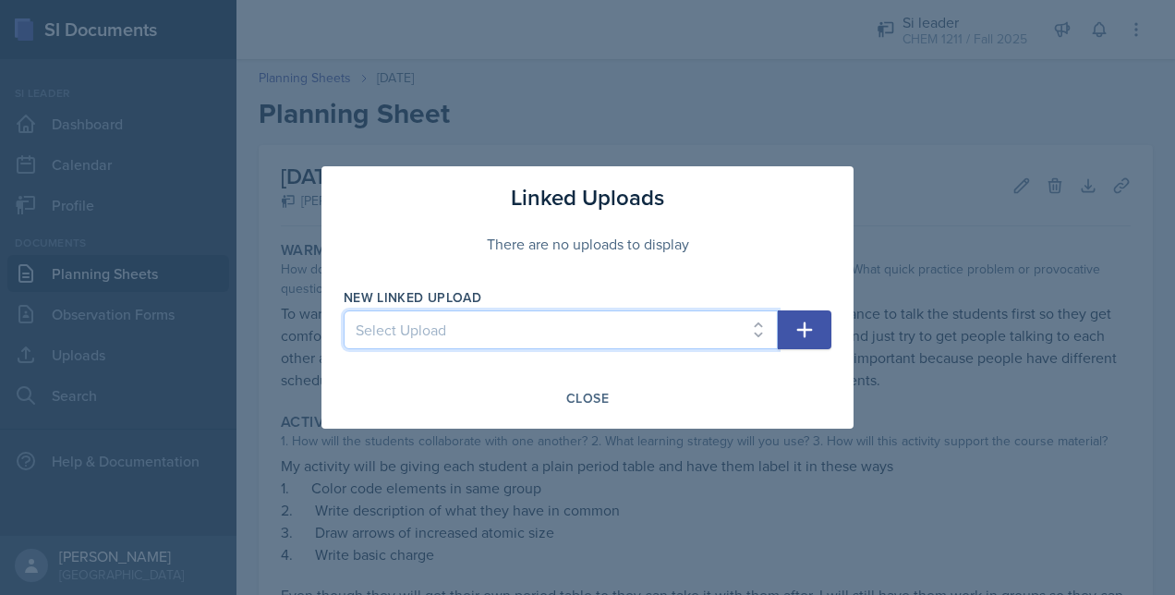
click at [558, 332] on select "Select Upload Metacognitito Si traning assigment SI session worksheet [DATE] SI…" at bounding box center [561, 329] width 434 height 39
select select "21a5e36b-420a-41c4-ac1d-6a8f72f85006"
click at [344, 310] on select "Select Upload Metacognitito Si traning assigment SI session worksheet [DATE] SI…" at bounding box center [561, 329] width 434 height 39
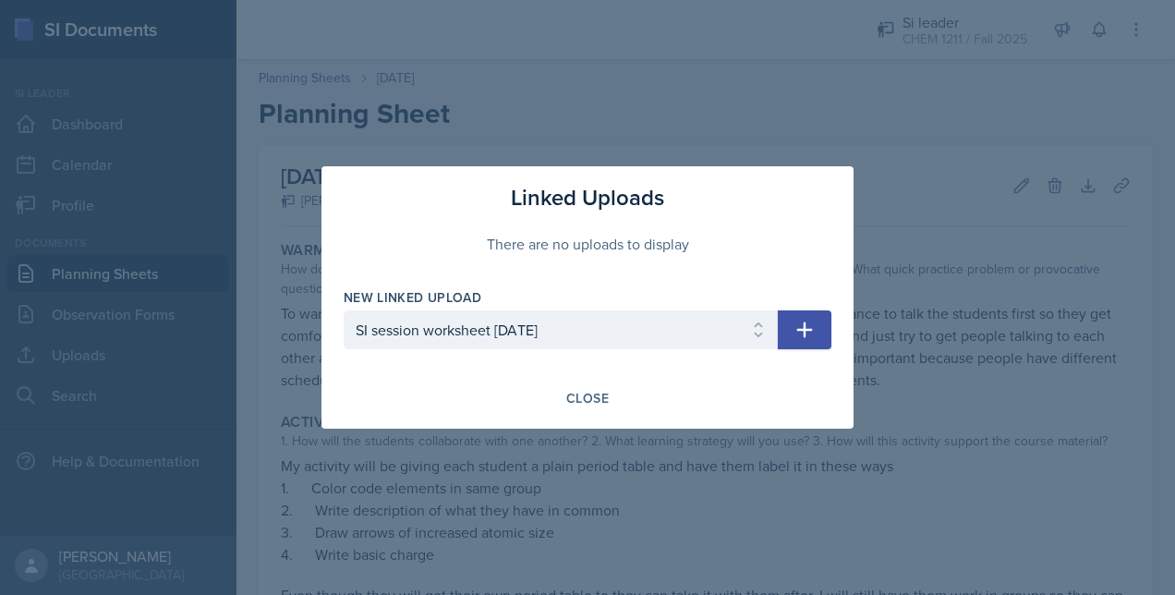
click at [810, 343] on button "button" at bounding box center [805, 329] width 54 height 39
select select
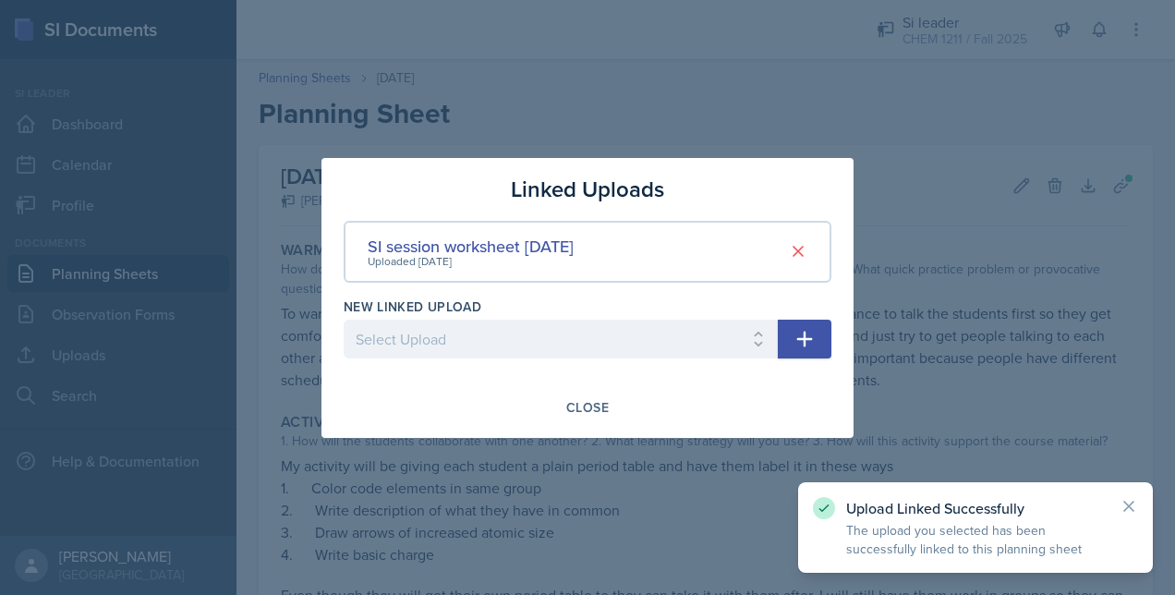
click at [694, 43] on div at bounding box center [587, 297] width 1175 height 595
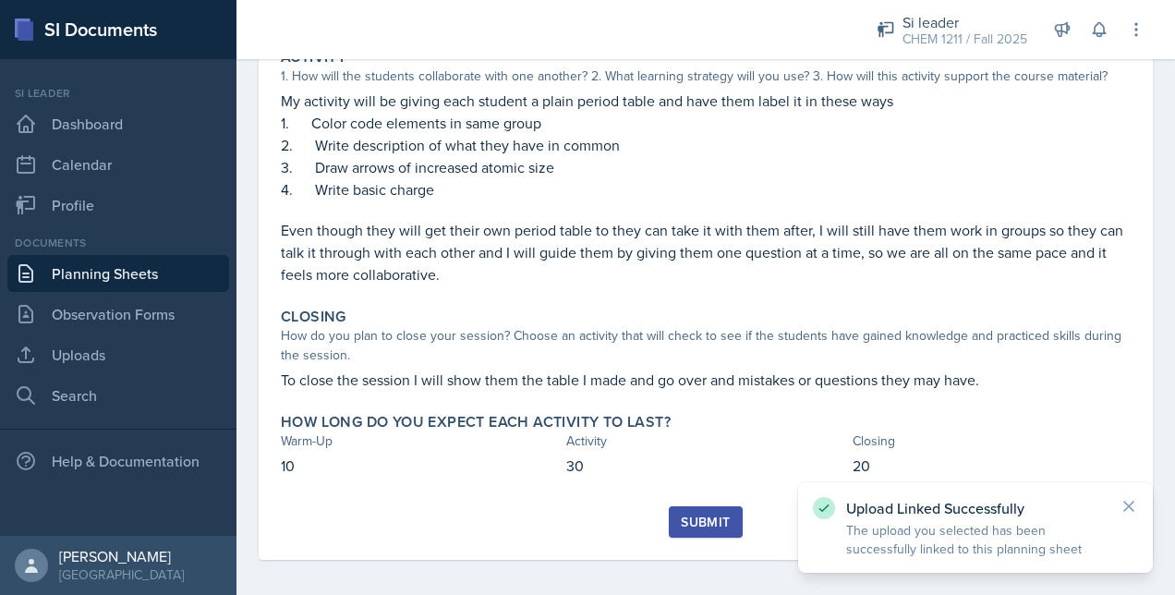
scroll to position [373, 0]
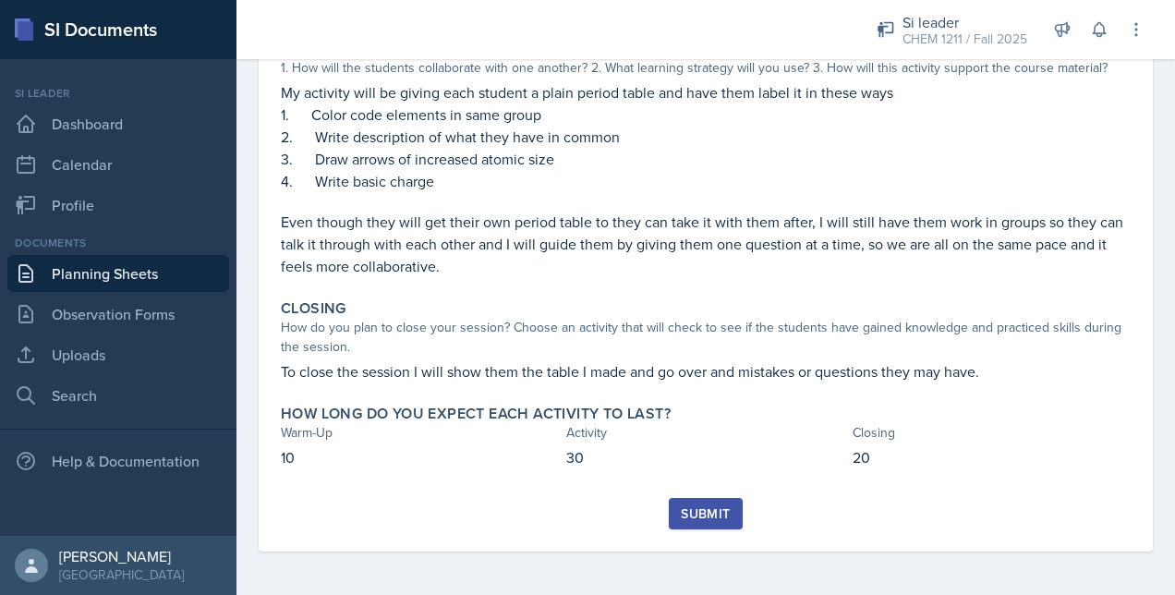
click at [739, 509] on div "Submit" at bounding box center [706, 525] width 850 height 54
click at [687, 509] on div "Submit" at bounding box center [705, 513] width 49 height 15
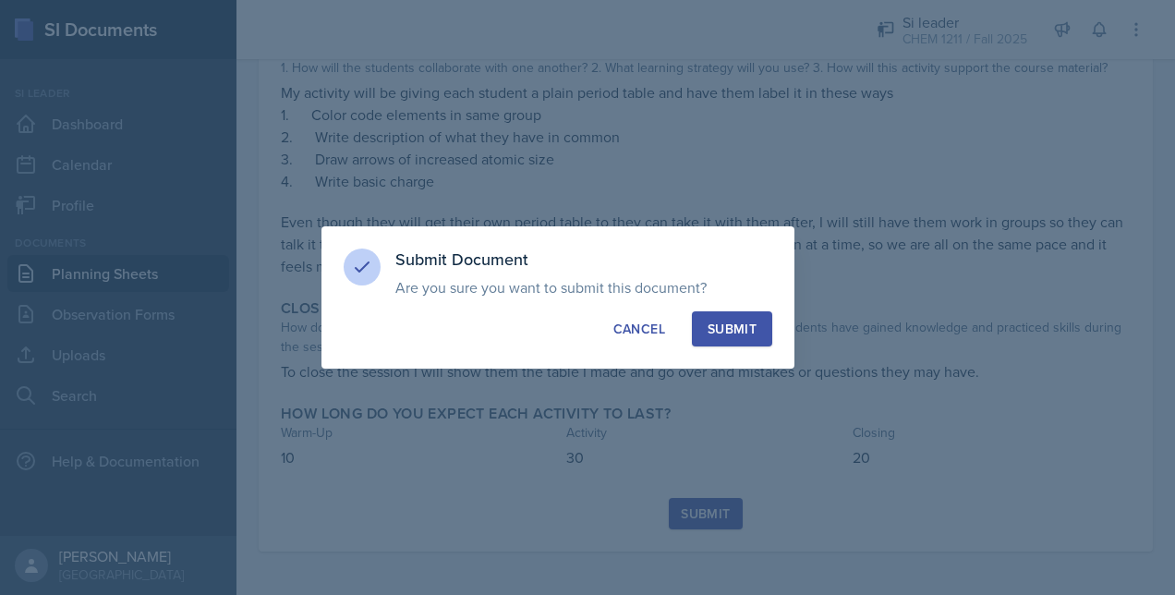
click at [722, 332] on div "Submit" at bounding box center [731, 329] width 49 height 18
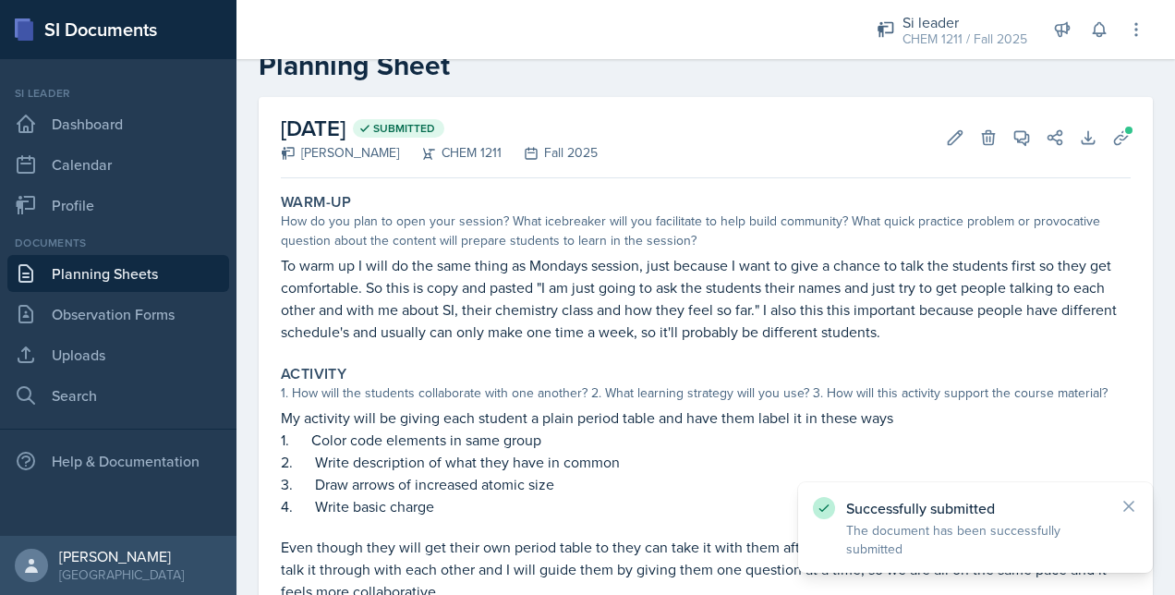
scroll to position [0, 0]
